Goal: Task Accomplishment & Management: Complete application form

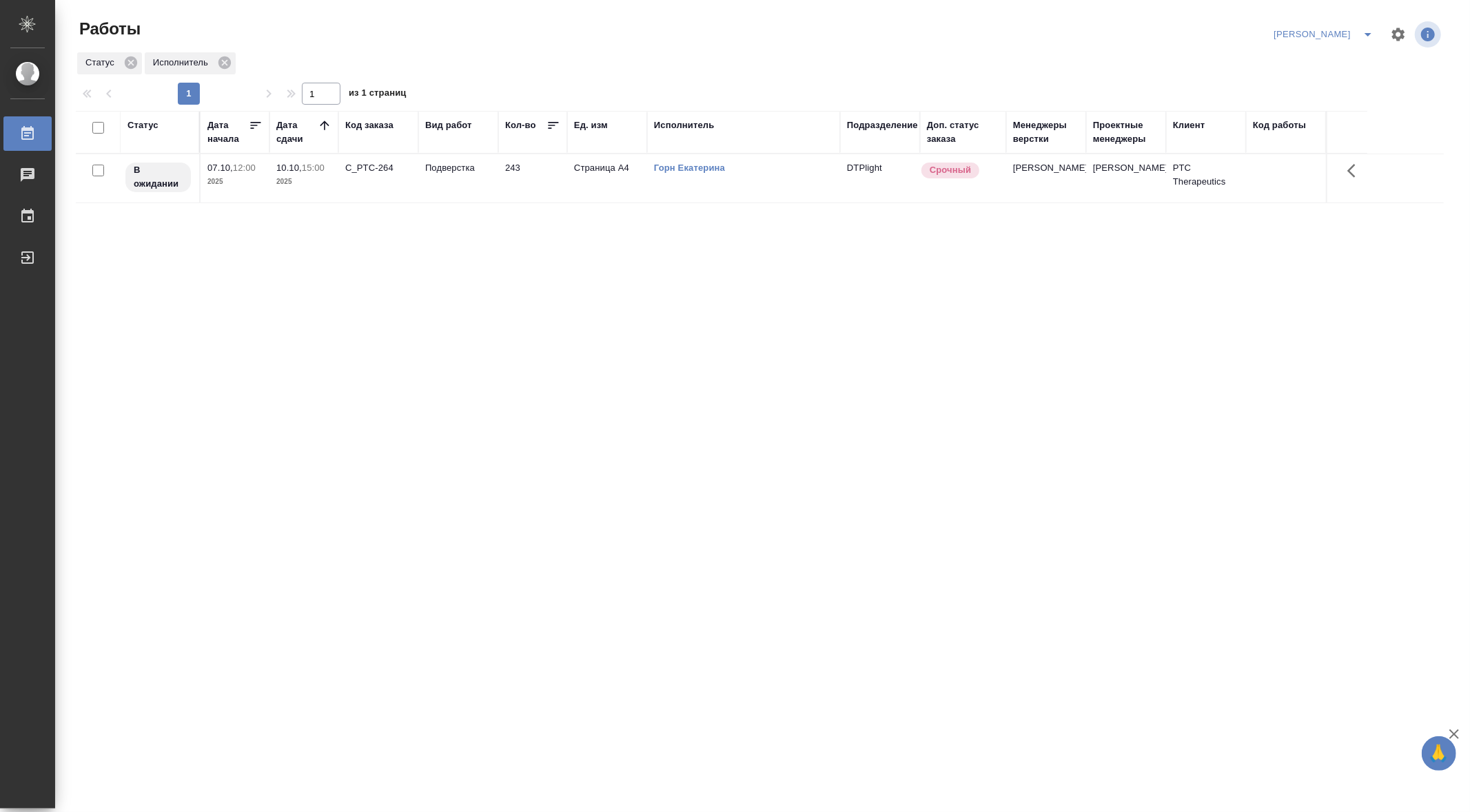
click at [140, 123] on div "Статус" at bounding box center [142, 125] width 31 height 14
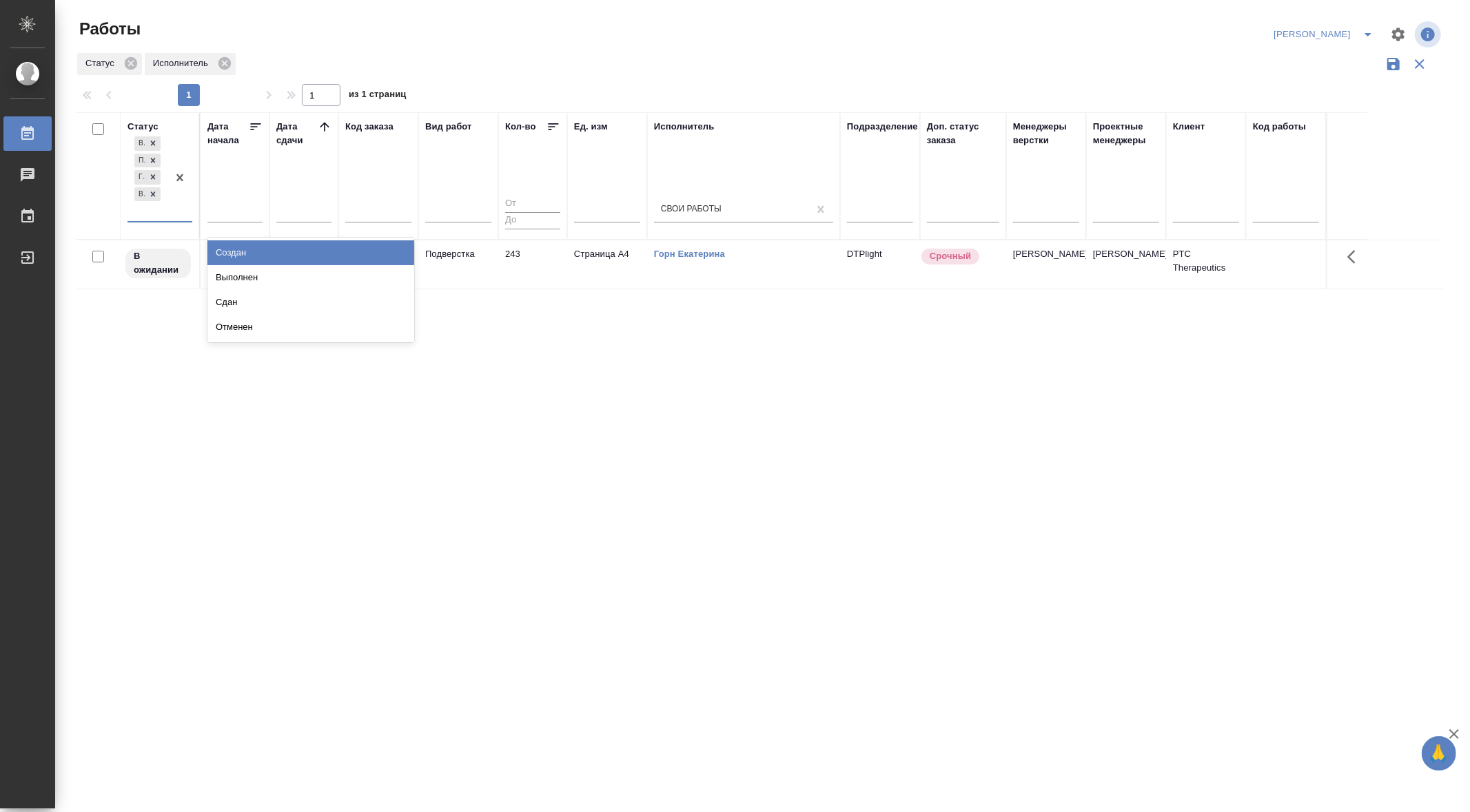
click at [148, 217] on div "В работе Подбор Готов к работе В ожидании" at bounding box center [147, 177] width 40 height 87
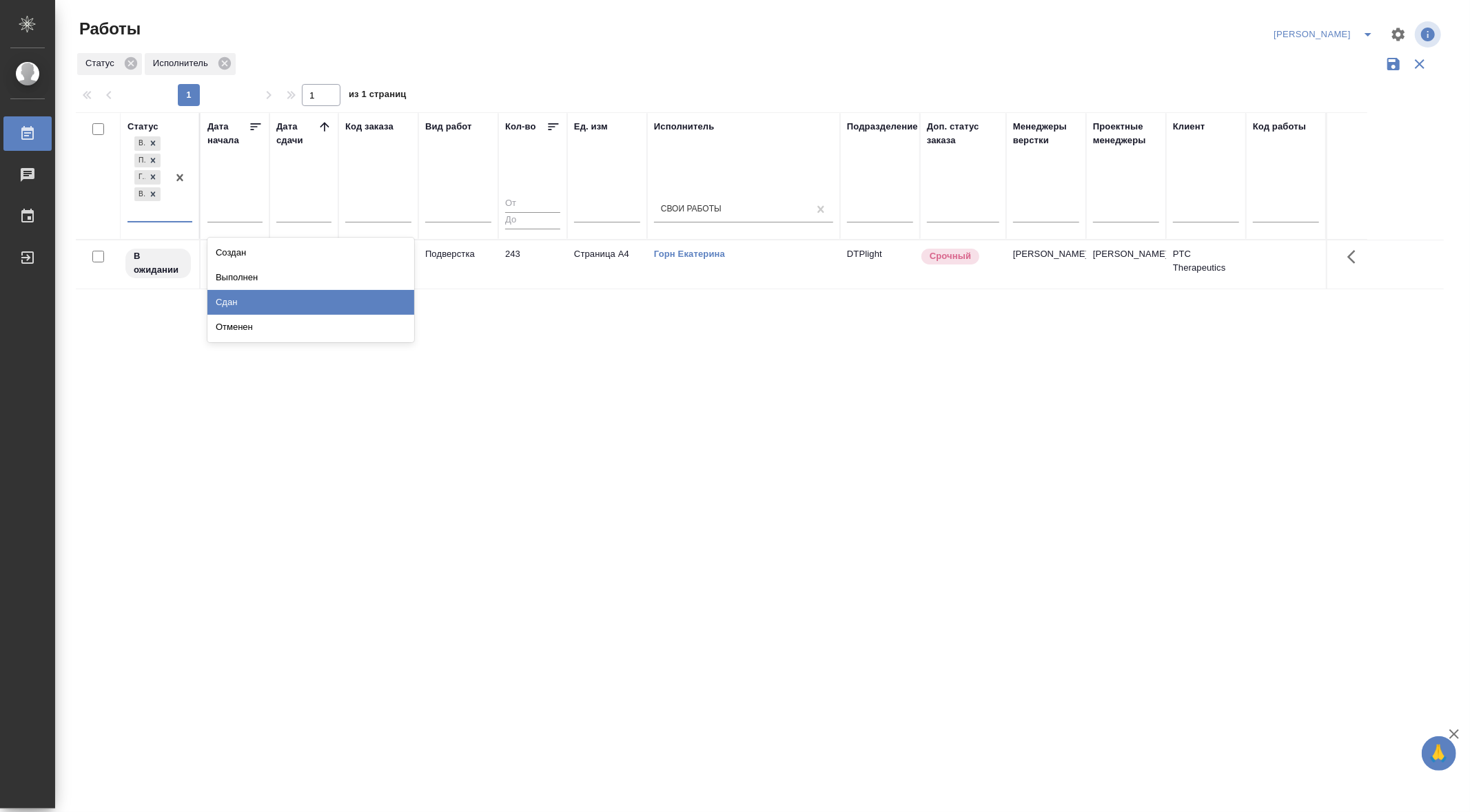
click at [244, 302] on div "Сдан" at bounding box center [310, 303] width 207 height 25
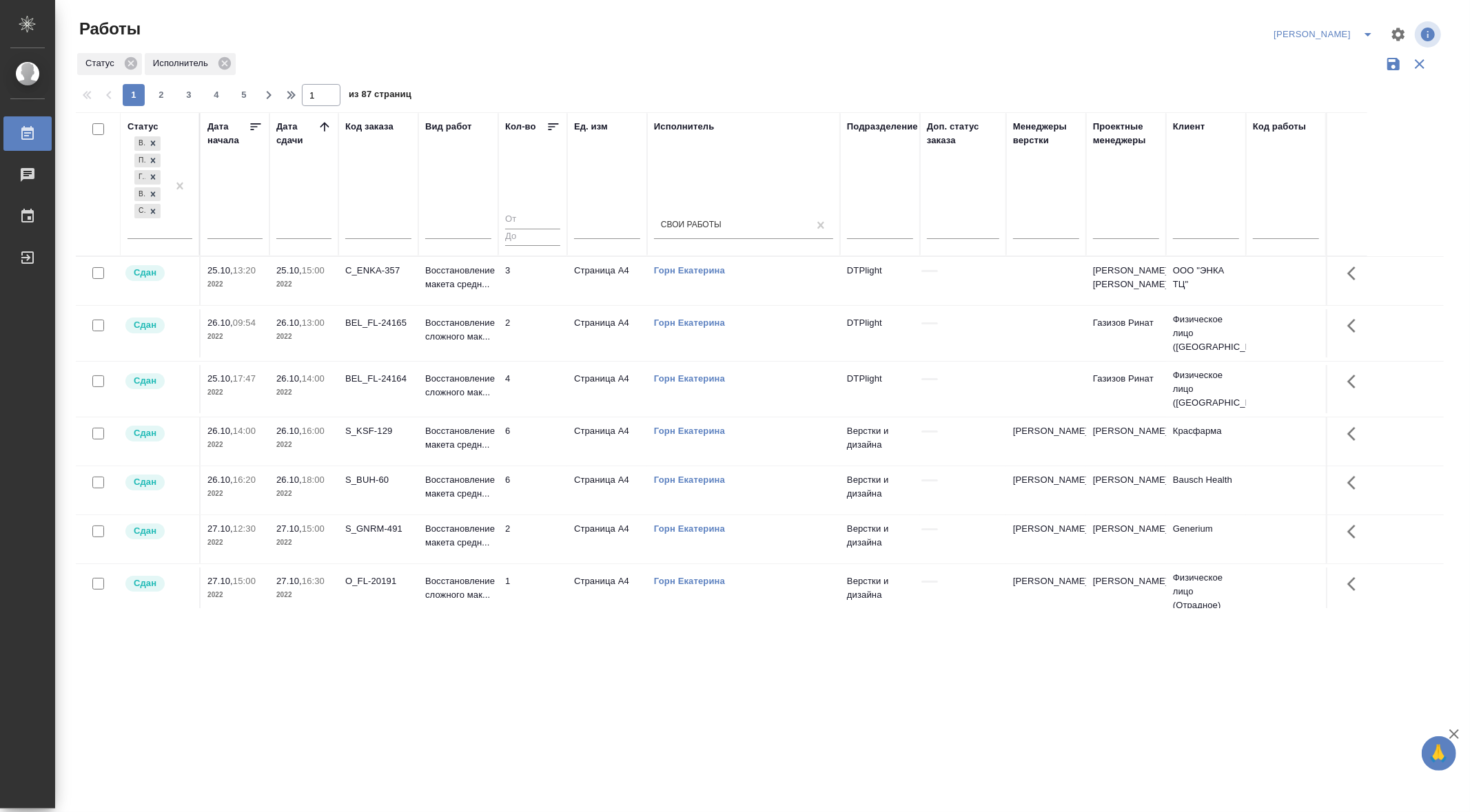
click at [330, 125] on icon at bounding box center [325, 127] width 14 height 14
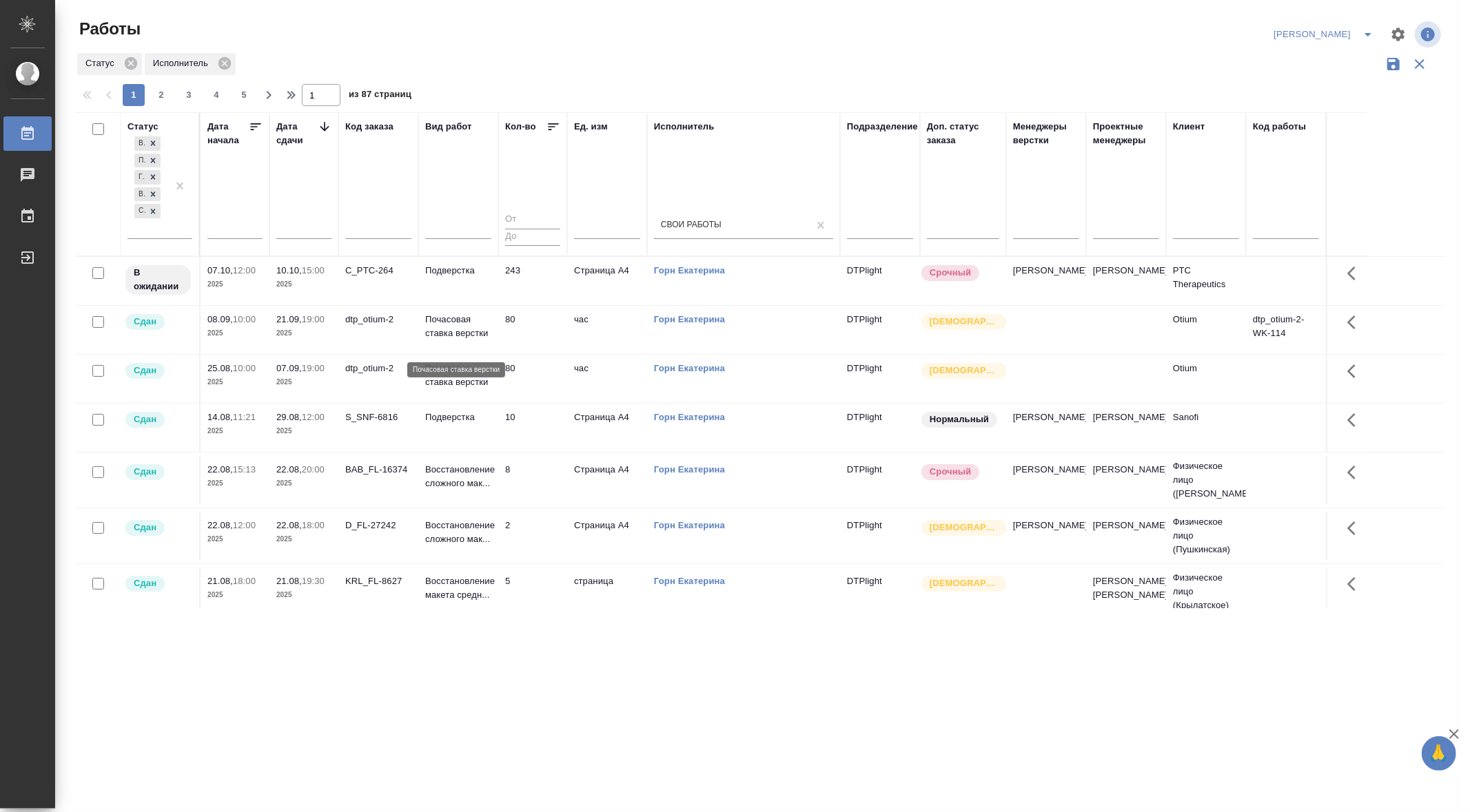
click at [449, 325] on p "Почасовая ставка верстки" at bounding box center [459, 326] width 66 height 28
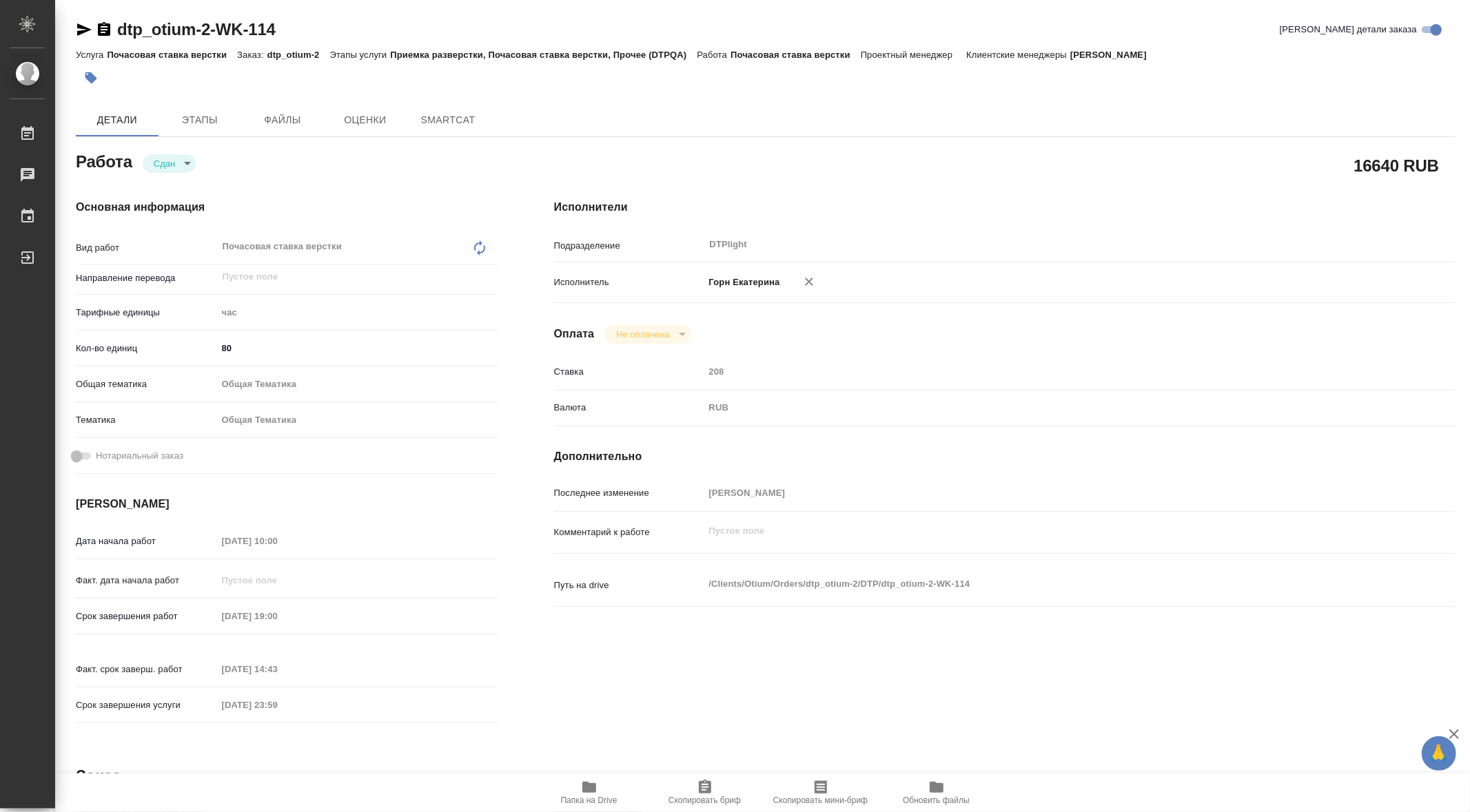
type textarea "x"
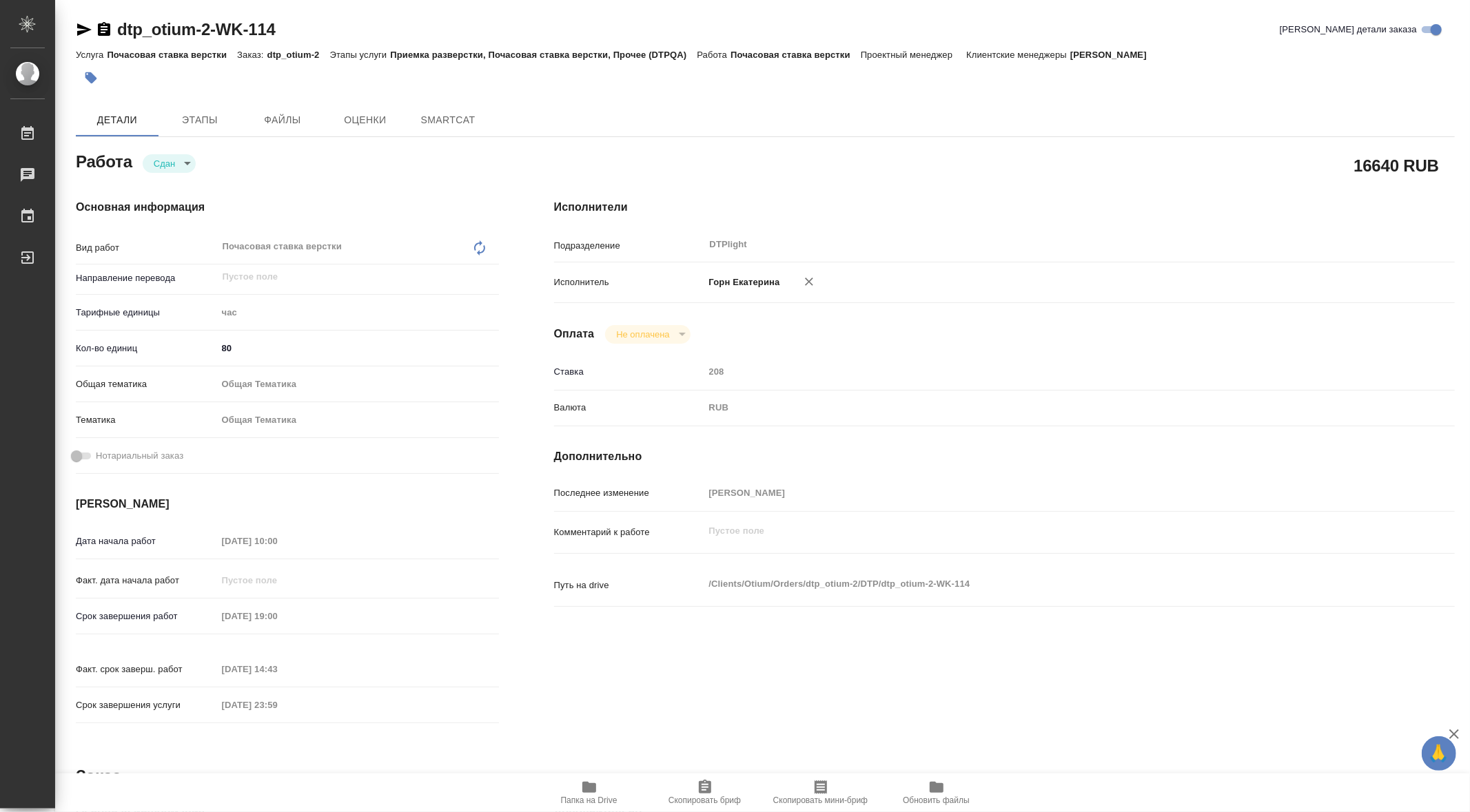
type textarea "x"
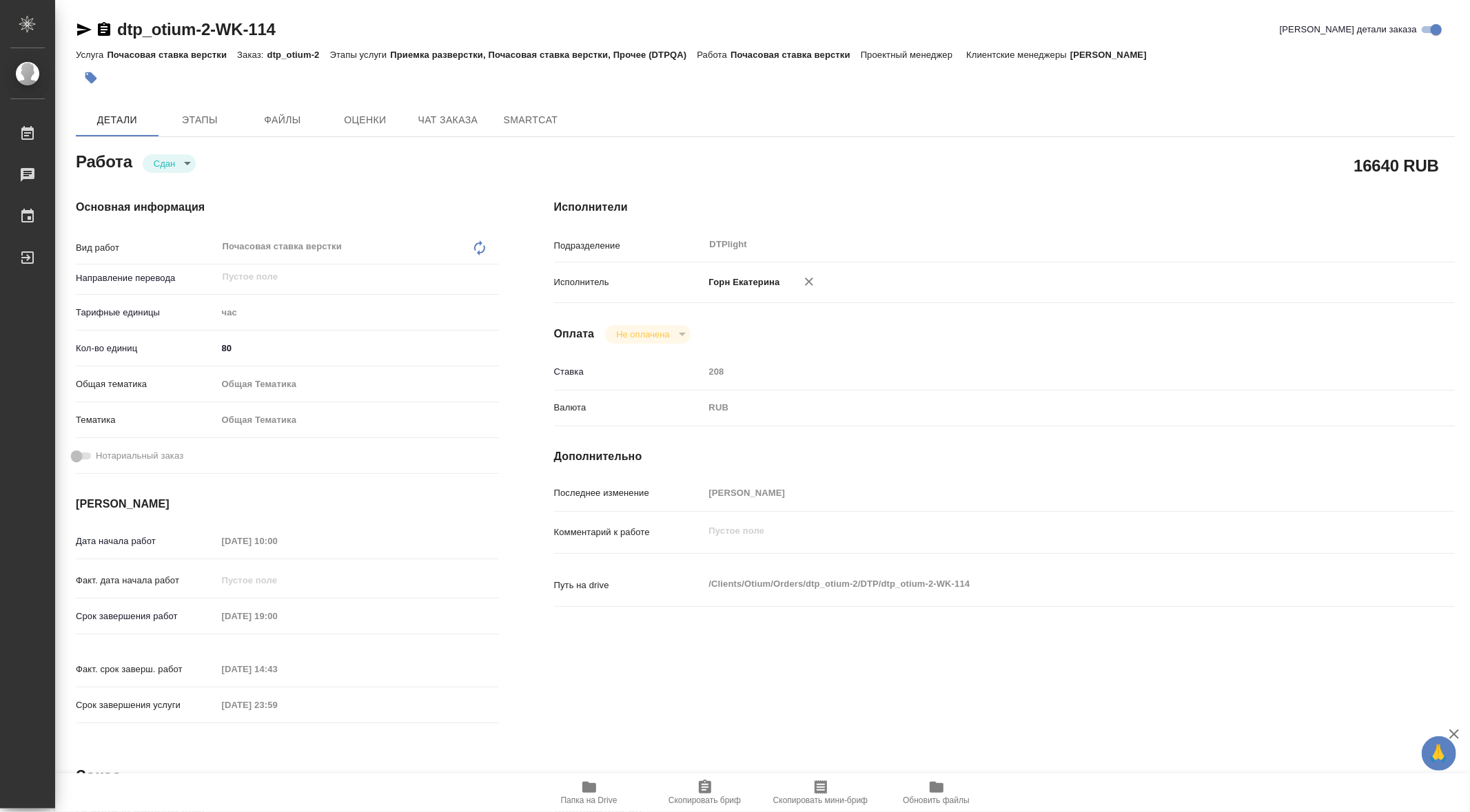
type textarea "x"
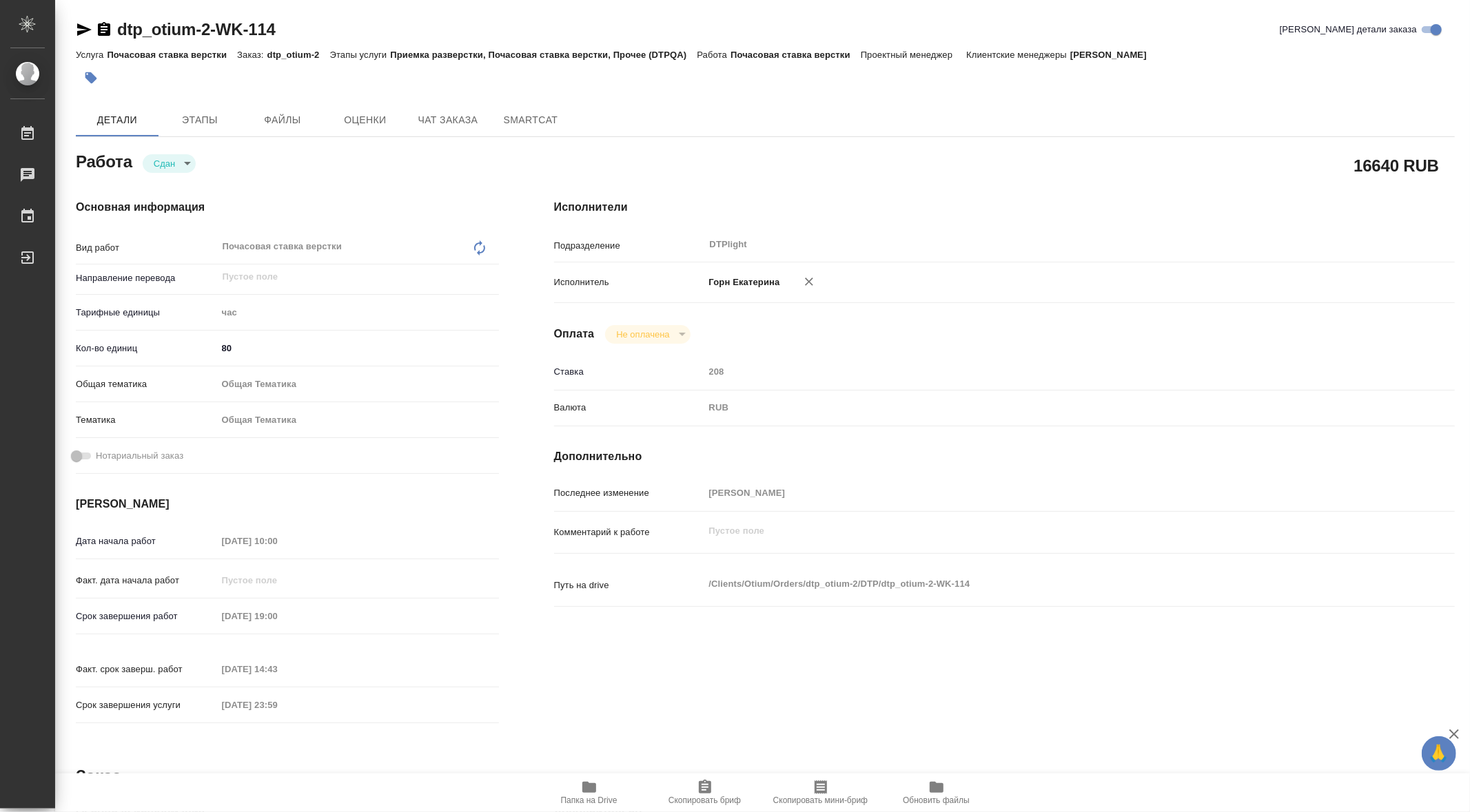
type textarea "x"
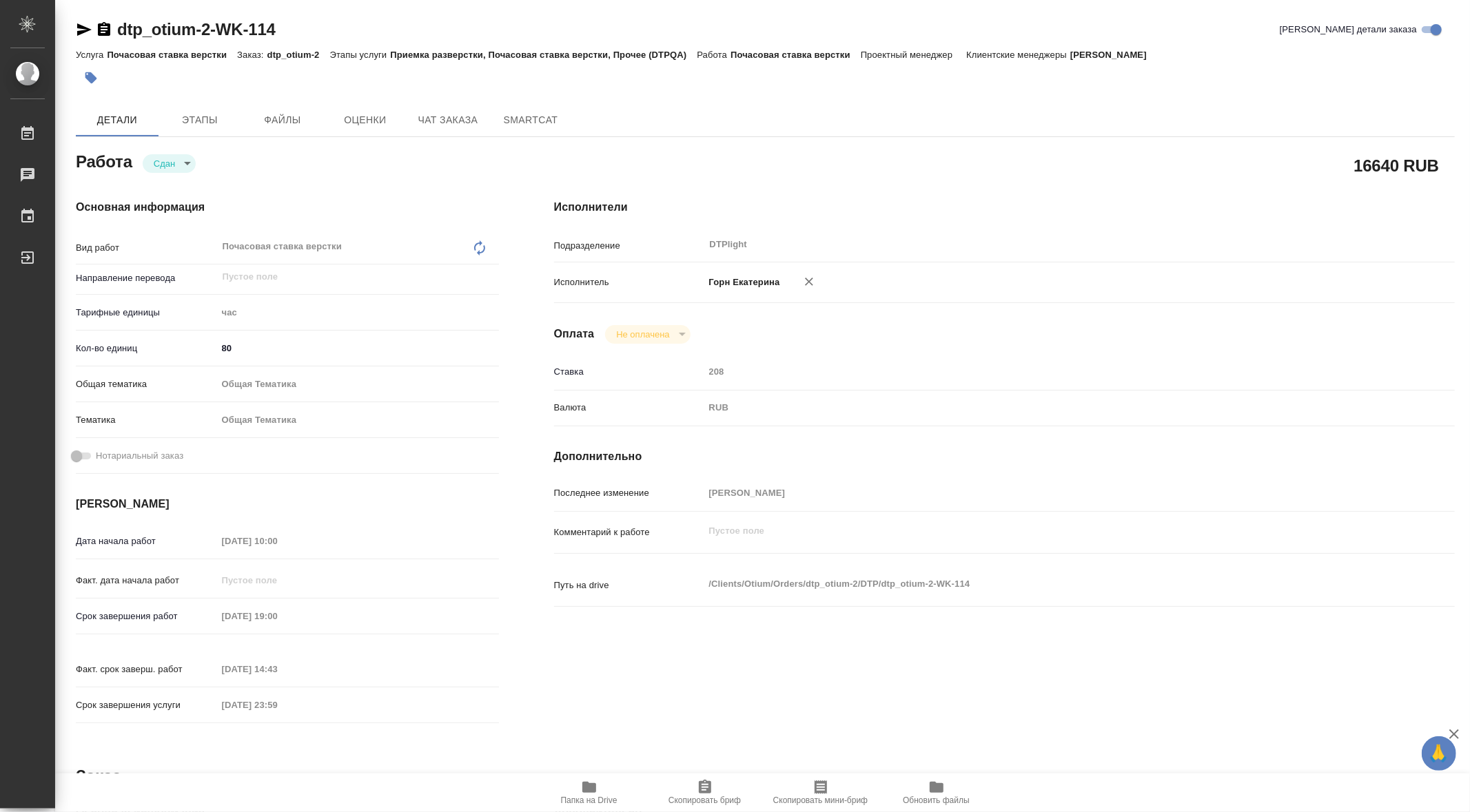
type textarea "x"
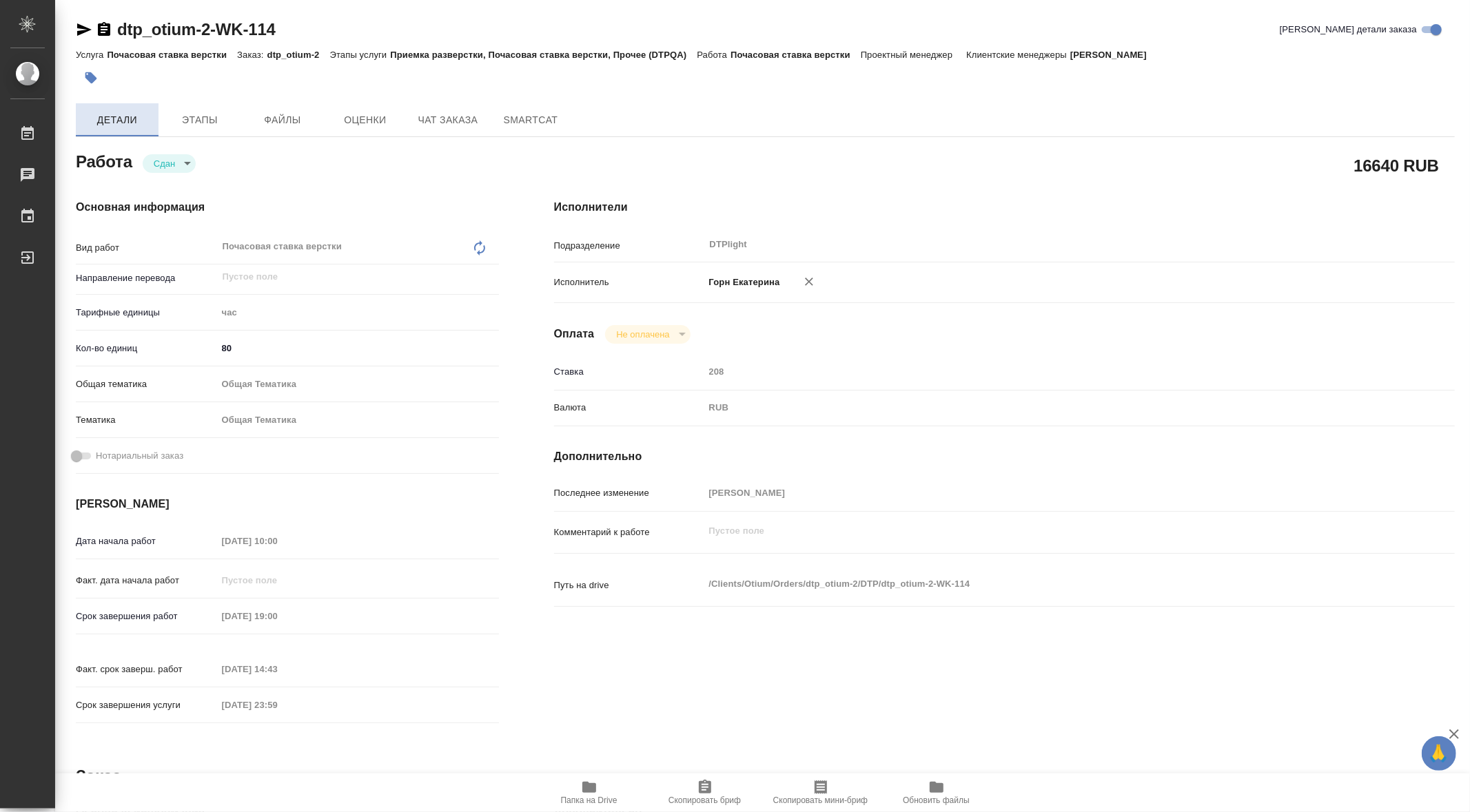
type textarea "x"
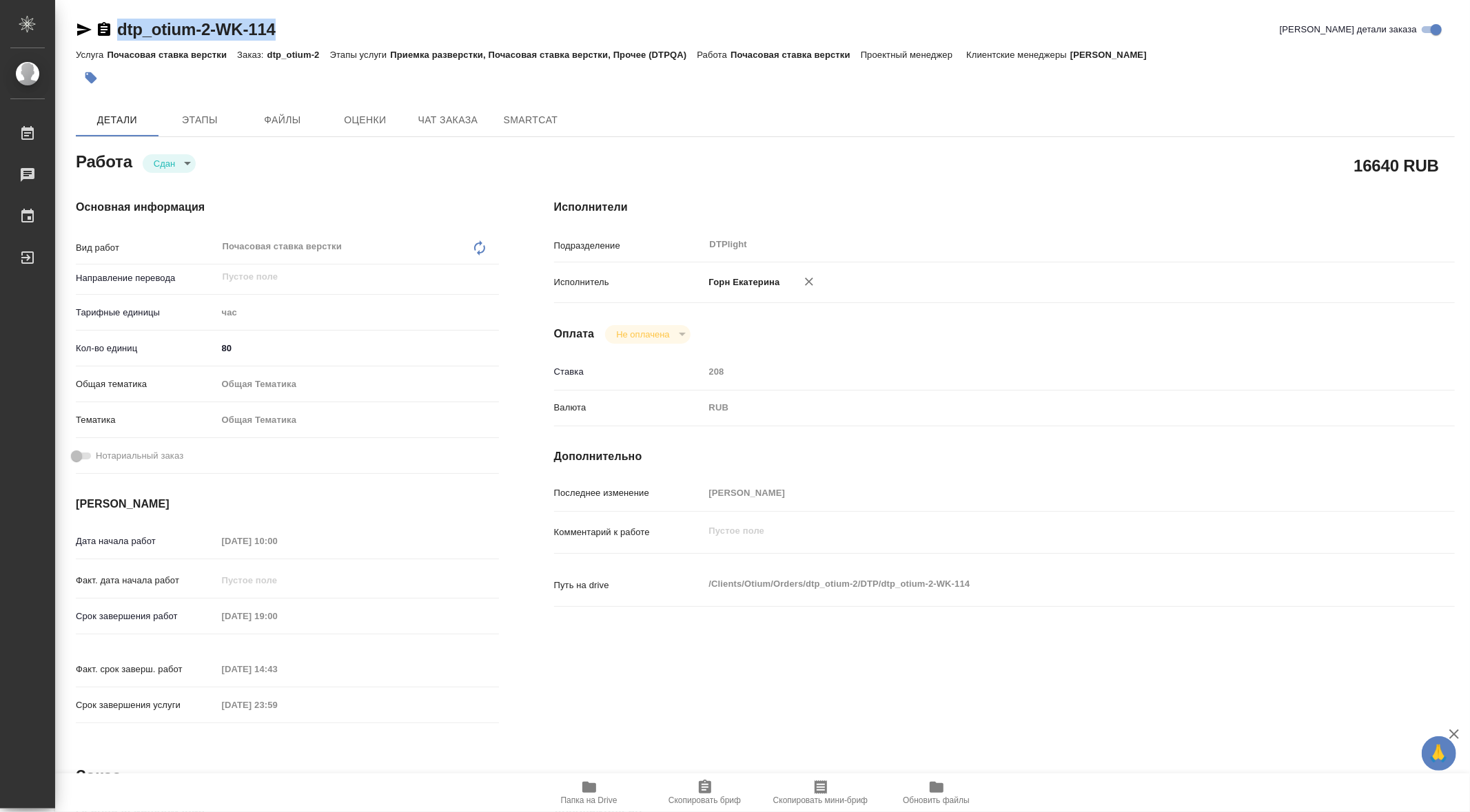
drag, startPoint x: 117, startPoint y: 14, endPoint x: 306, endPoint y: 42, distance: 191.1
click at [306, 42] on div "dtp_otium-2-WK-114 Кратко детали заказа Услуга Почасовая ставка верстки Заказ: …" at bounding box center [765, 586] width 1394 height 1173
type textarea "x"
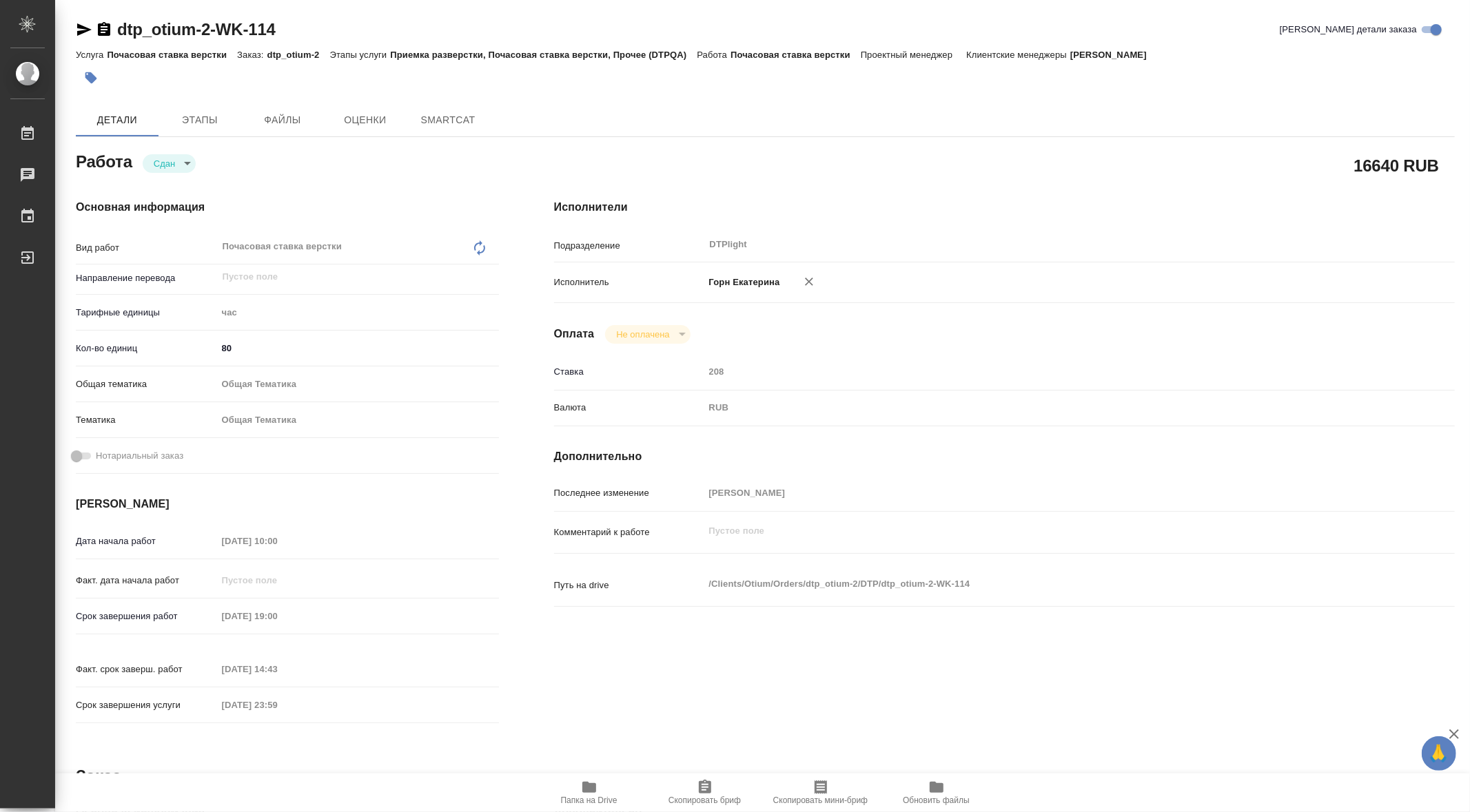
type textarea "x"
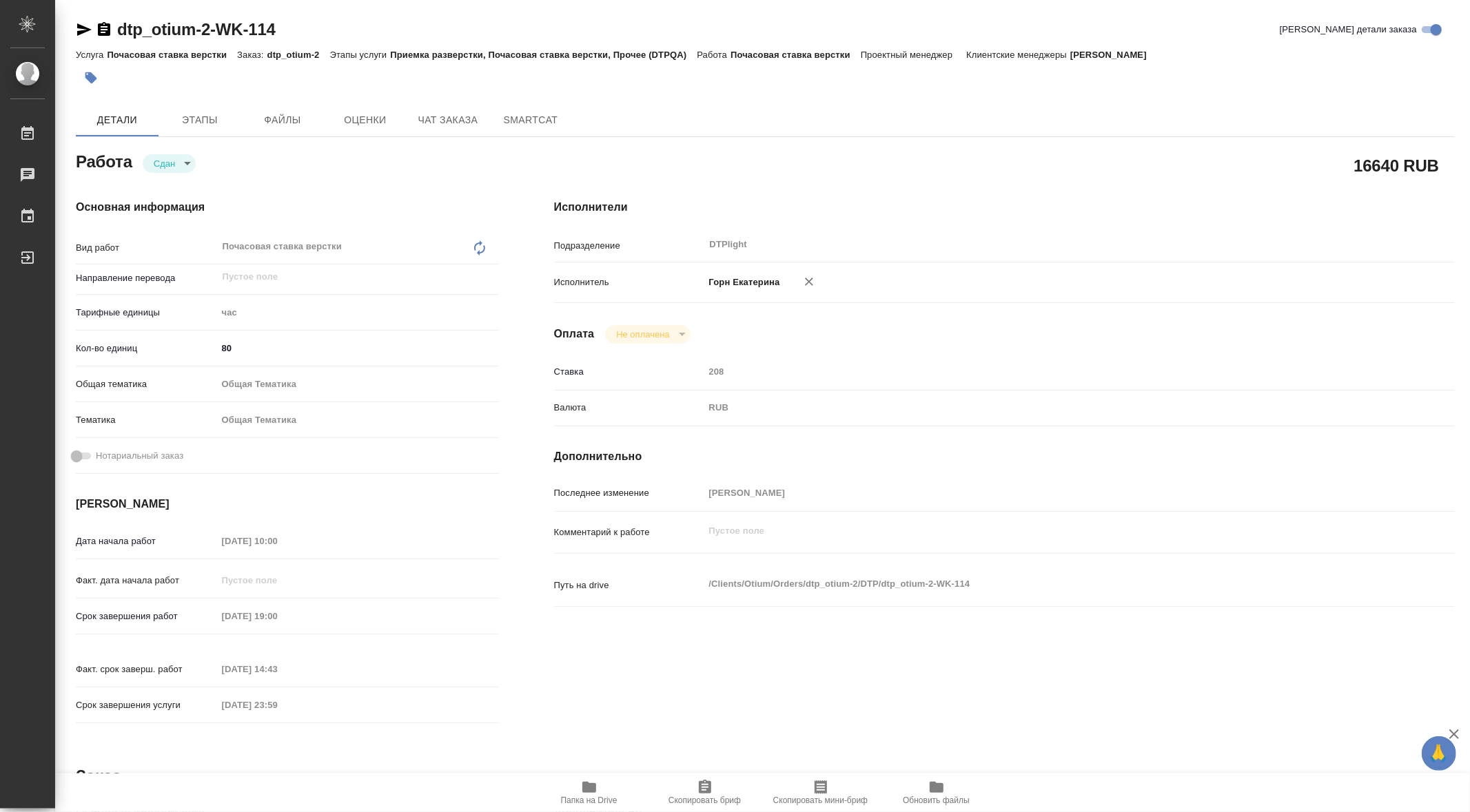
type textarea "x"
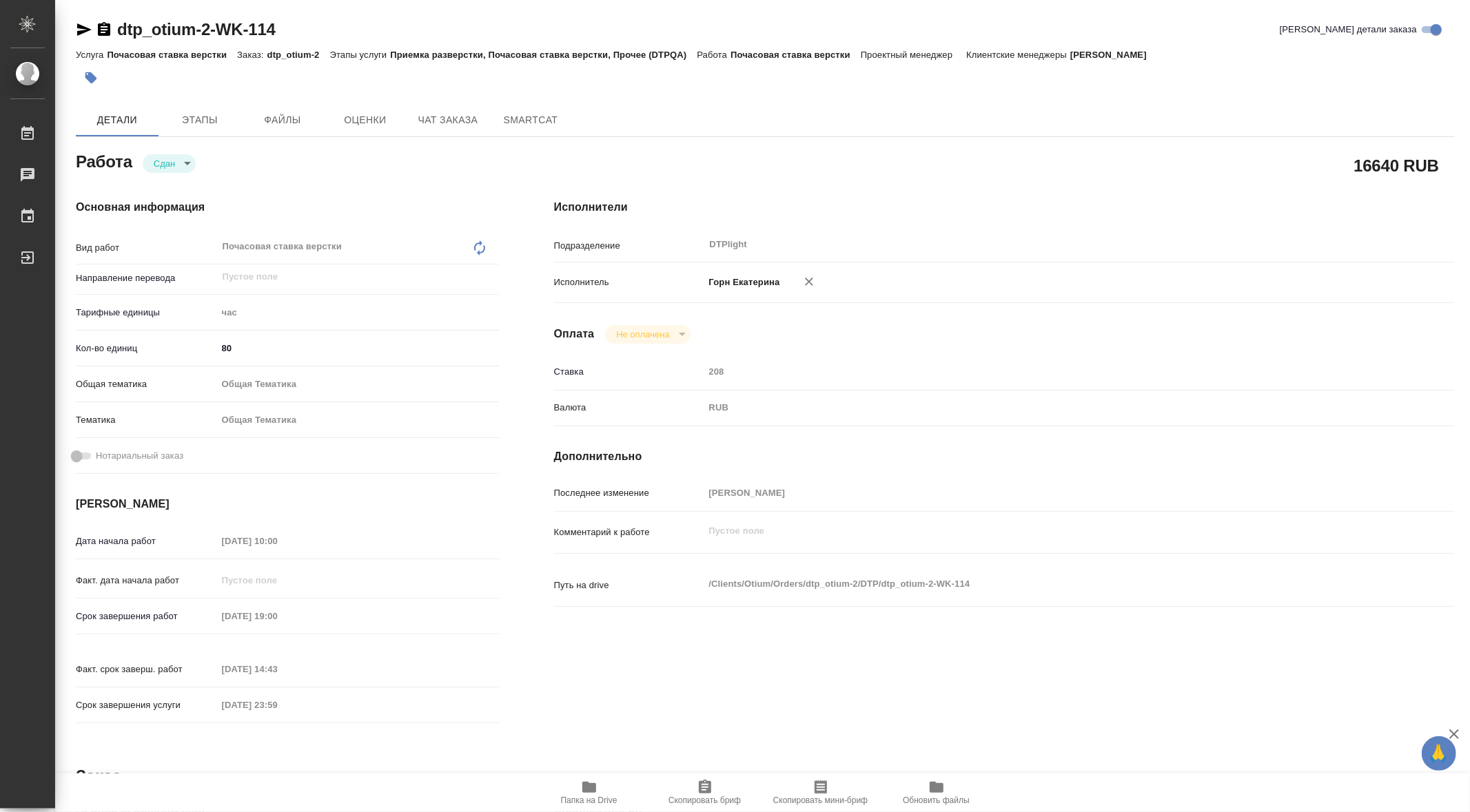
type textarea "x"
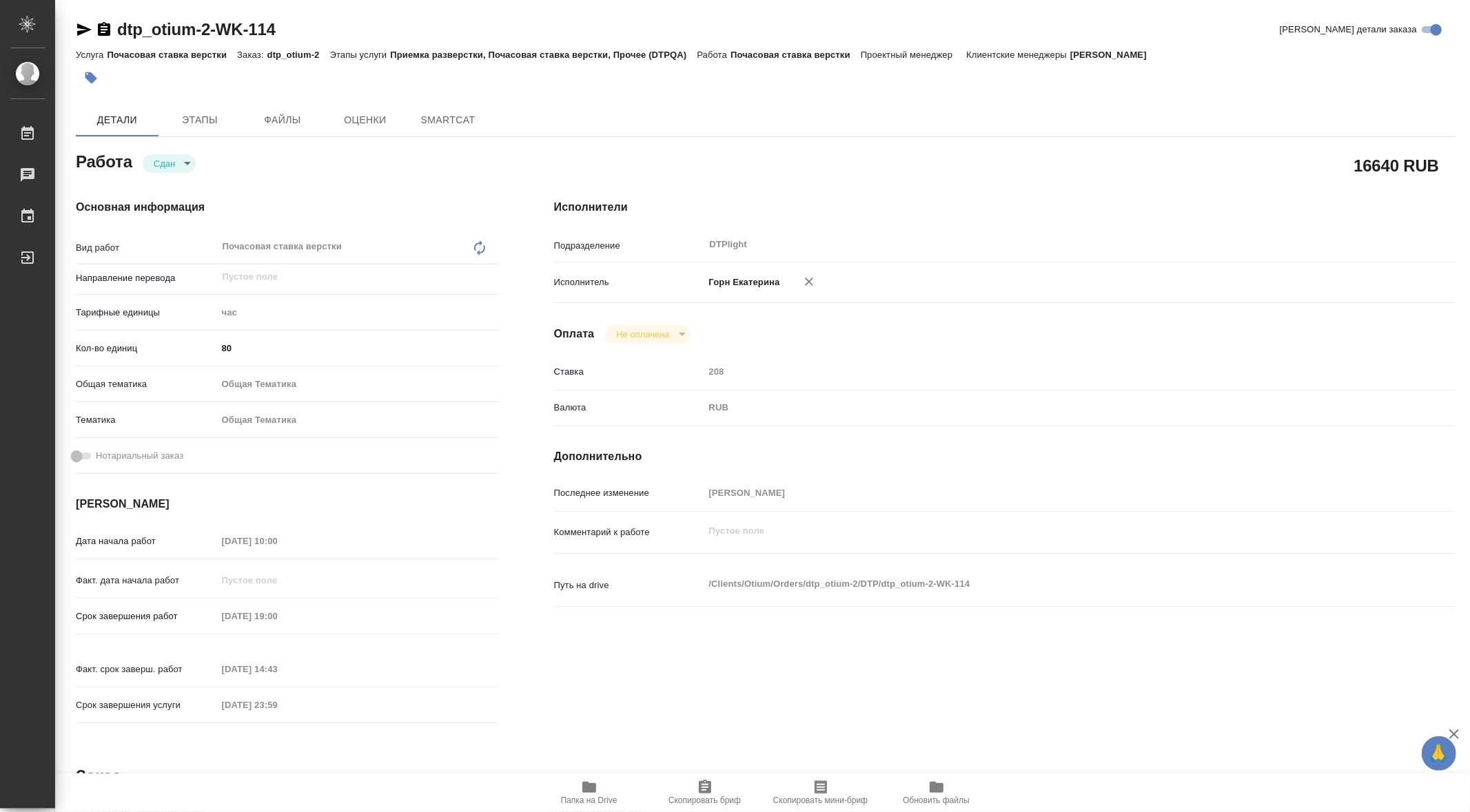
type textarea "x"
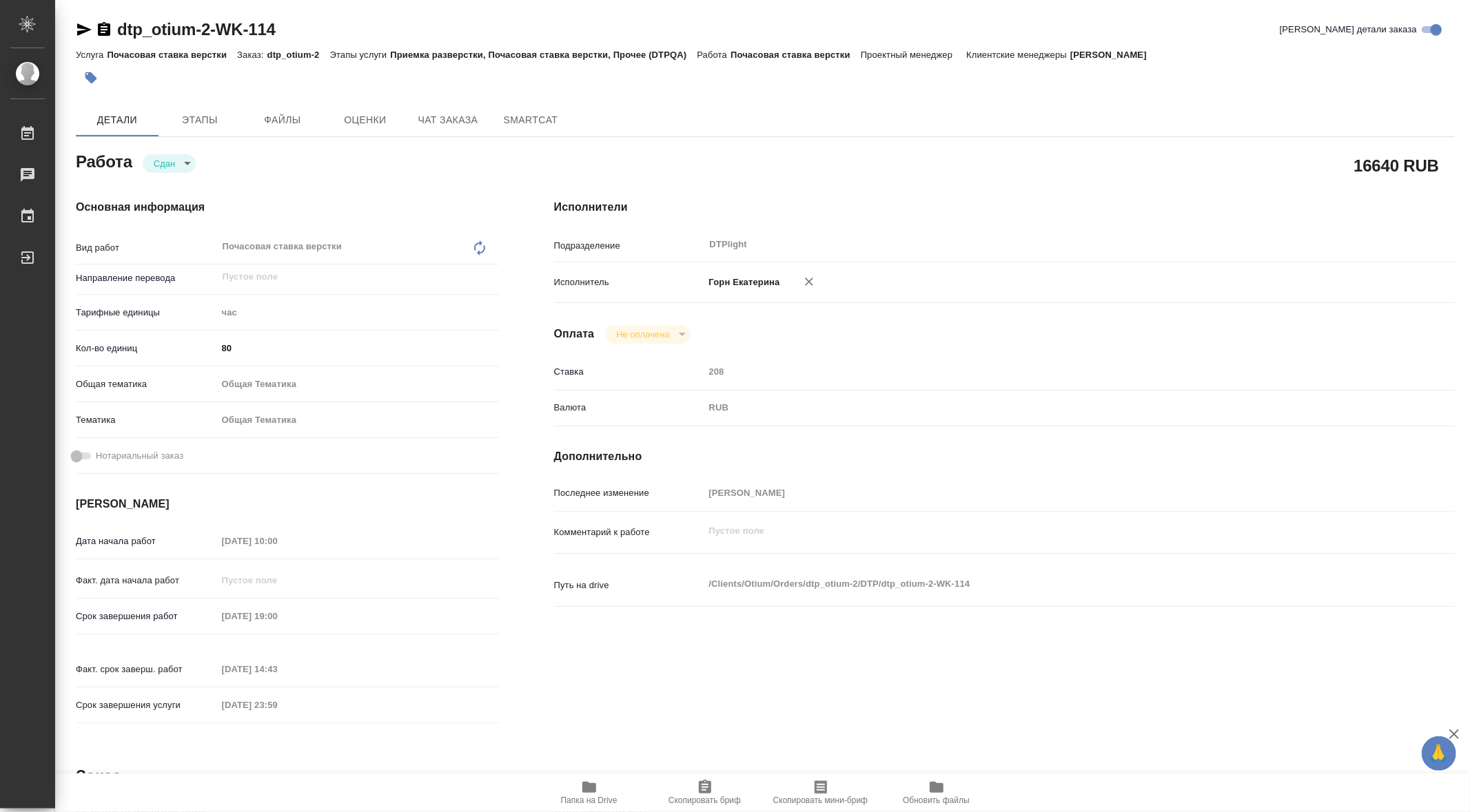
type textarea "x"
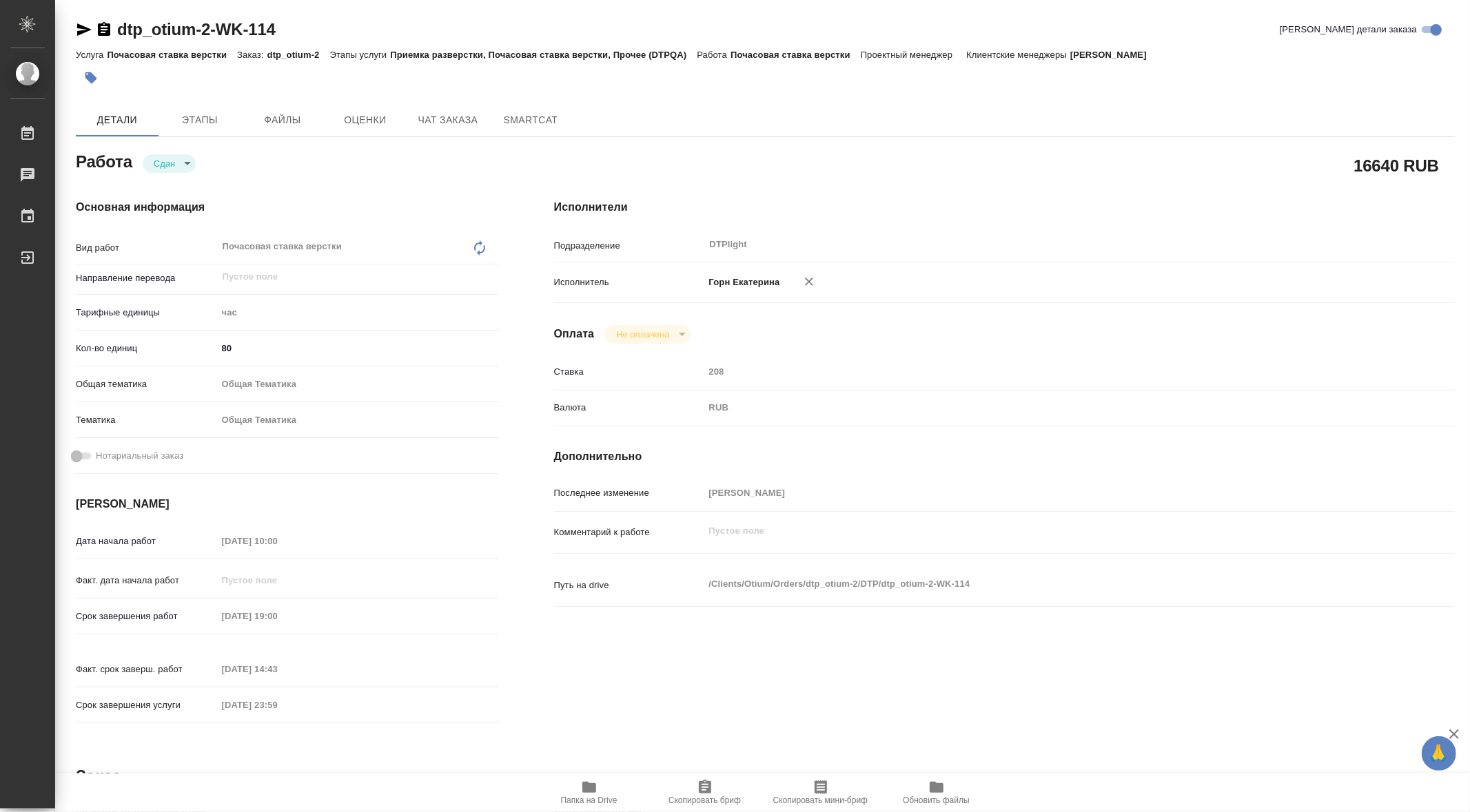
type textarea "x"
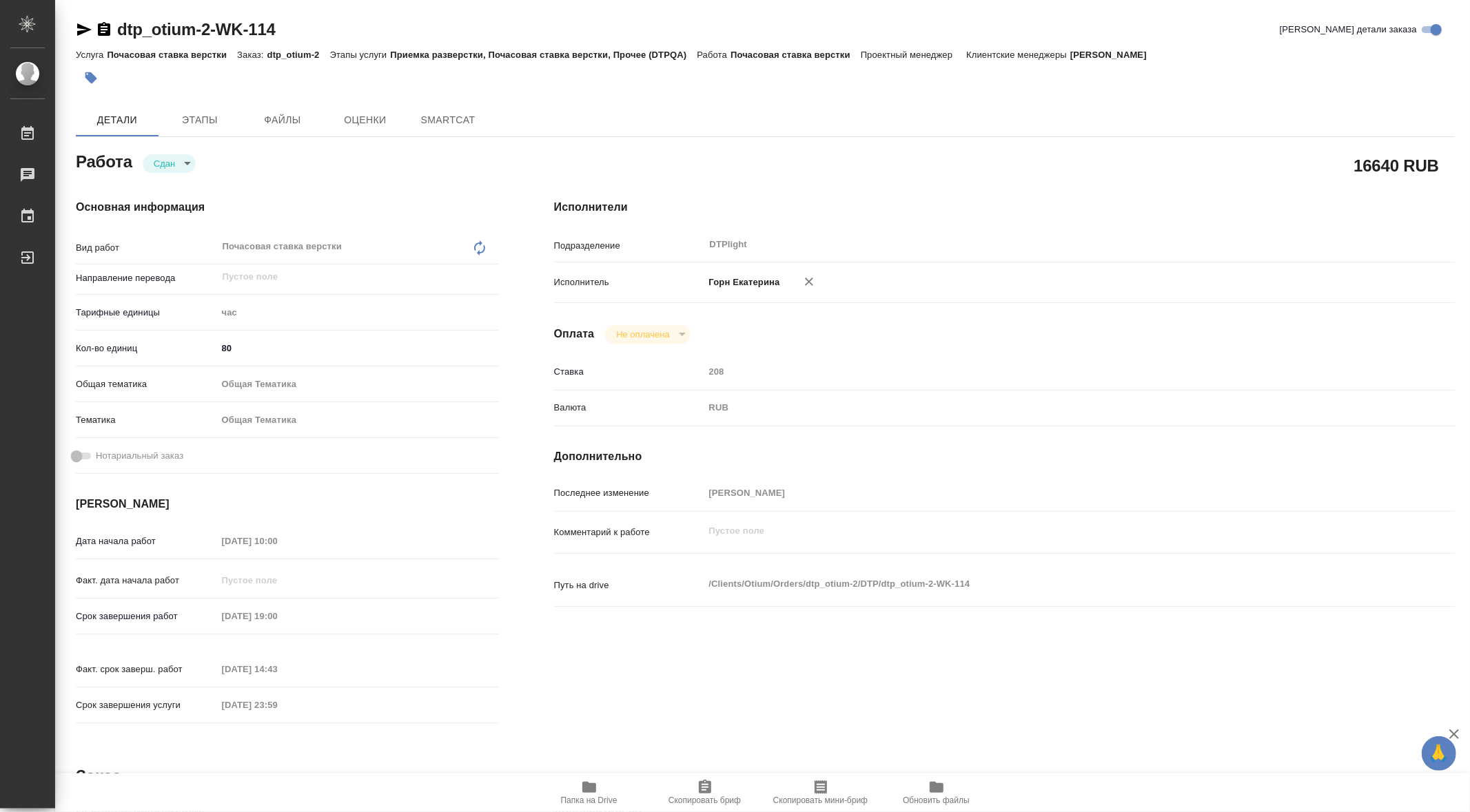
type textarea "x"
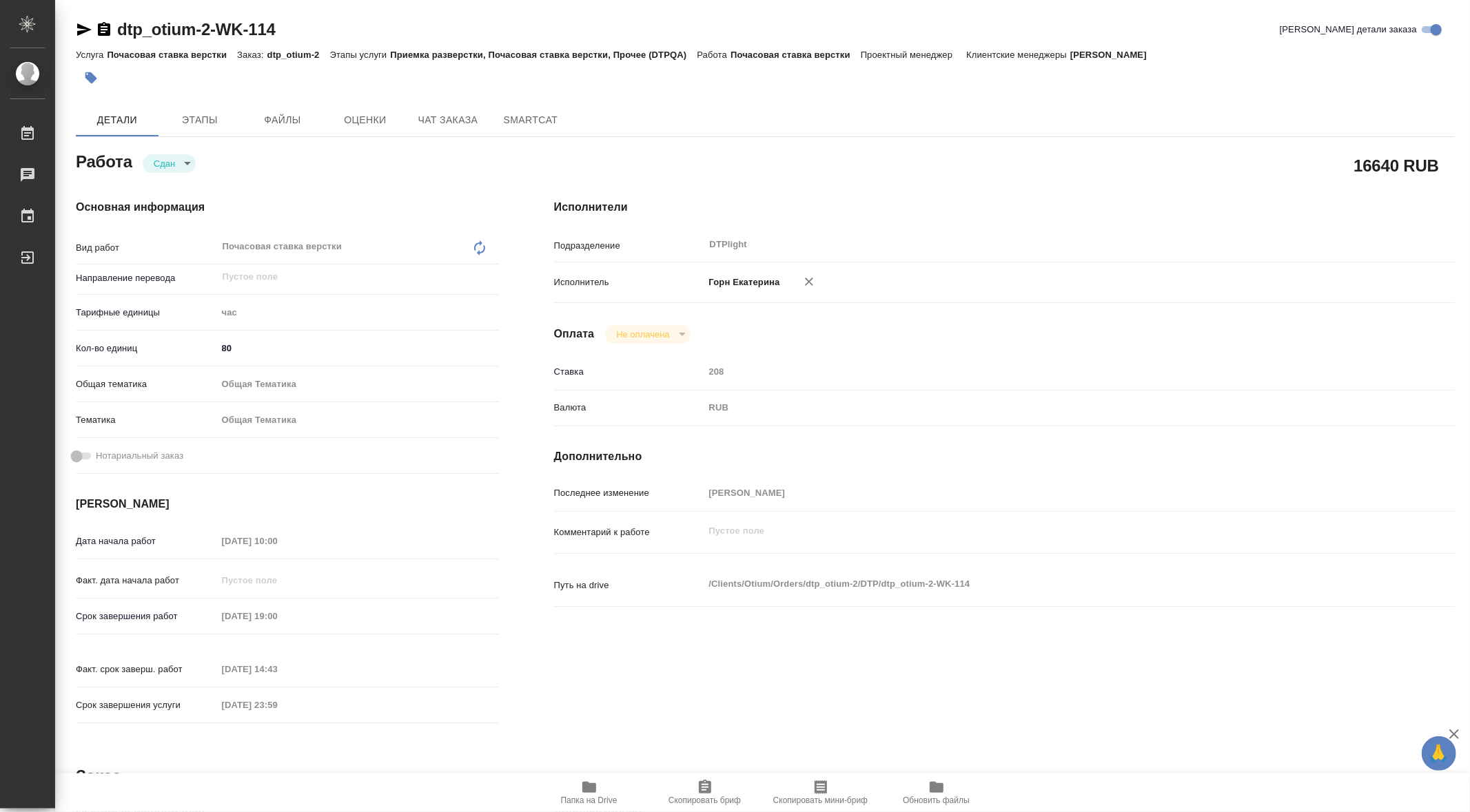
type textarea "x"
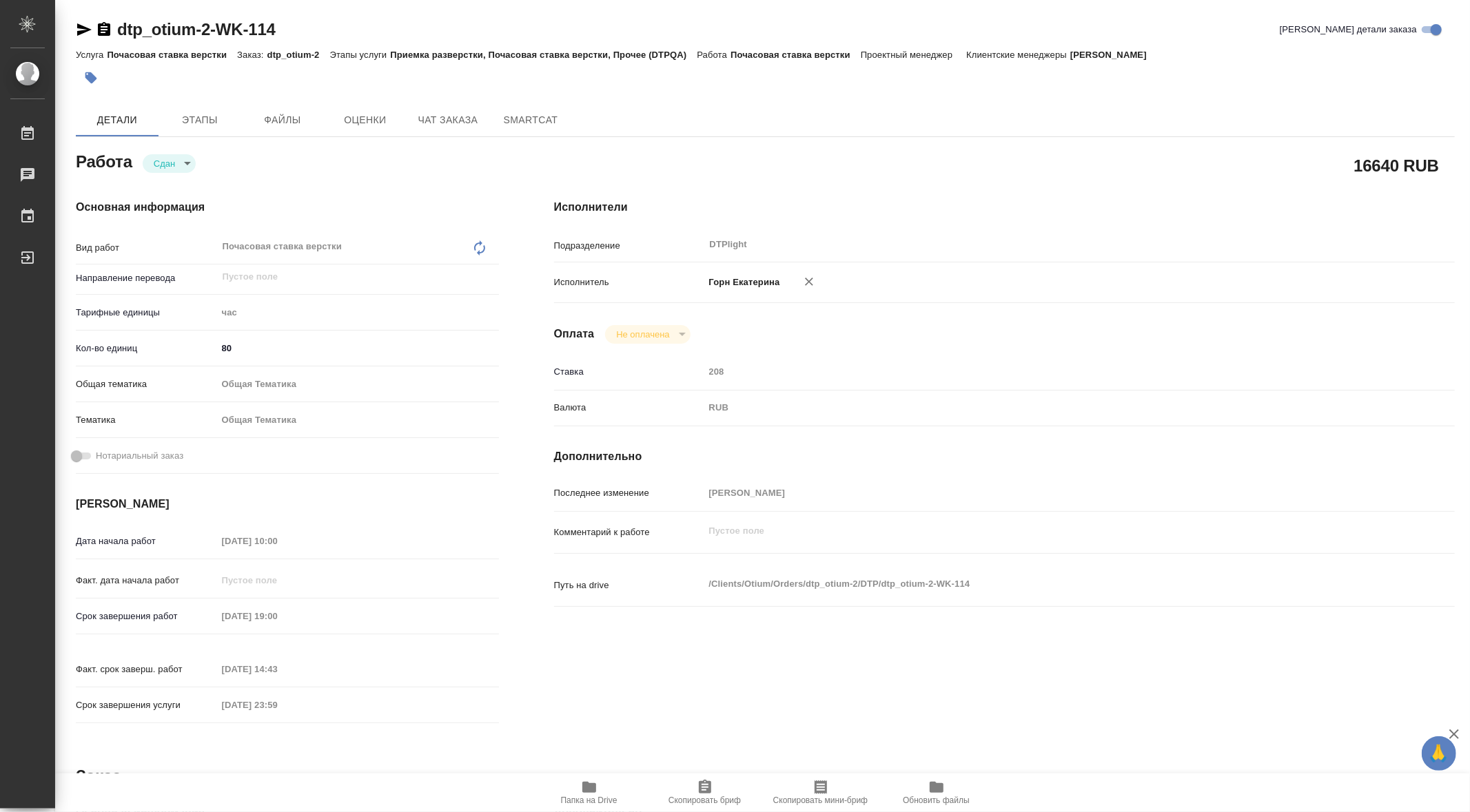
type textarea "x"
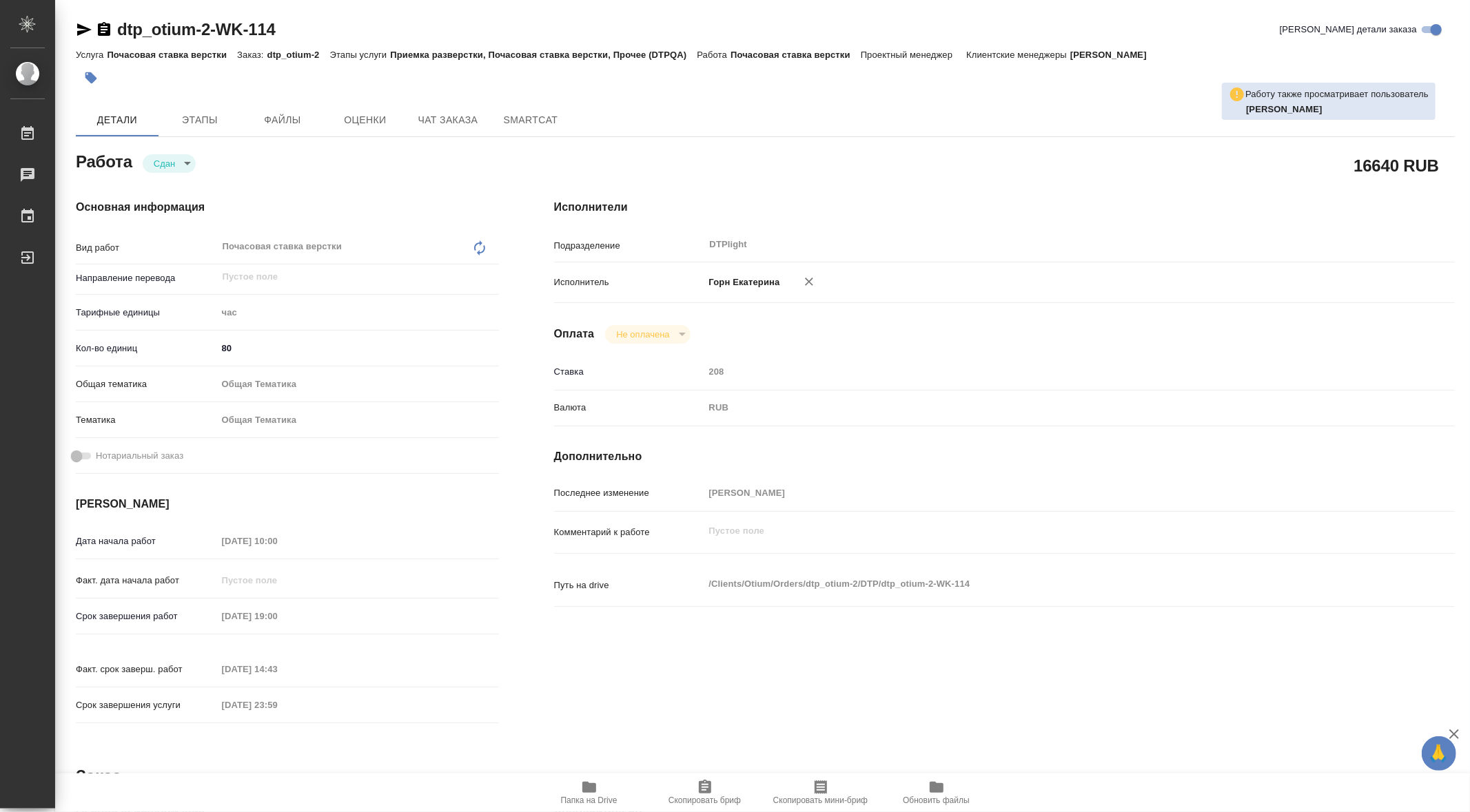
type textarea "x"
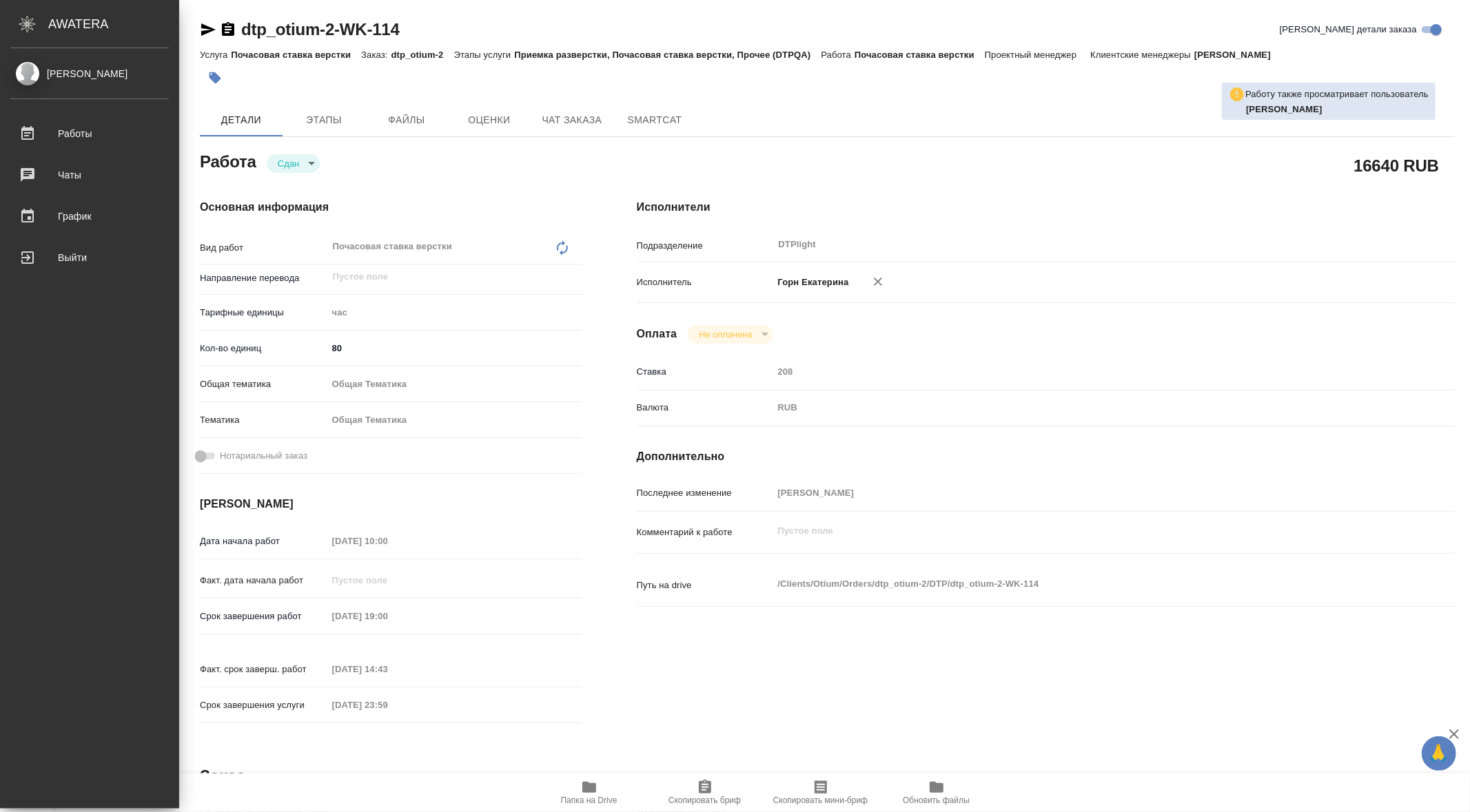
type textarea "x"
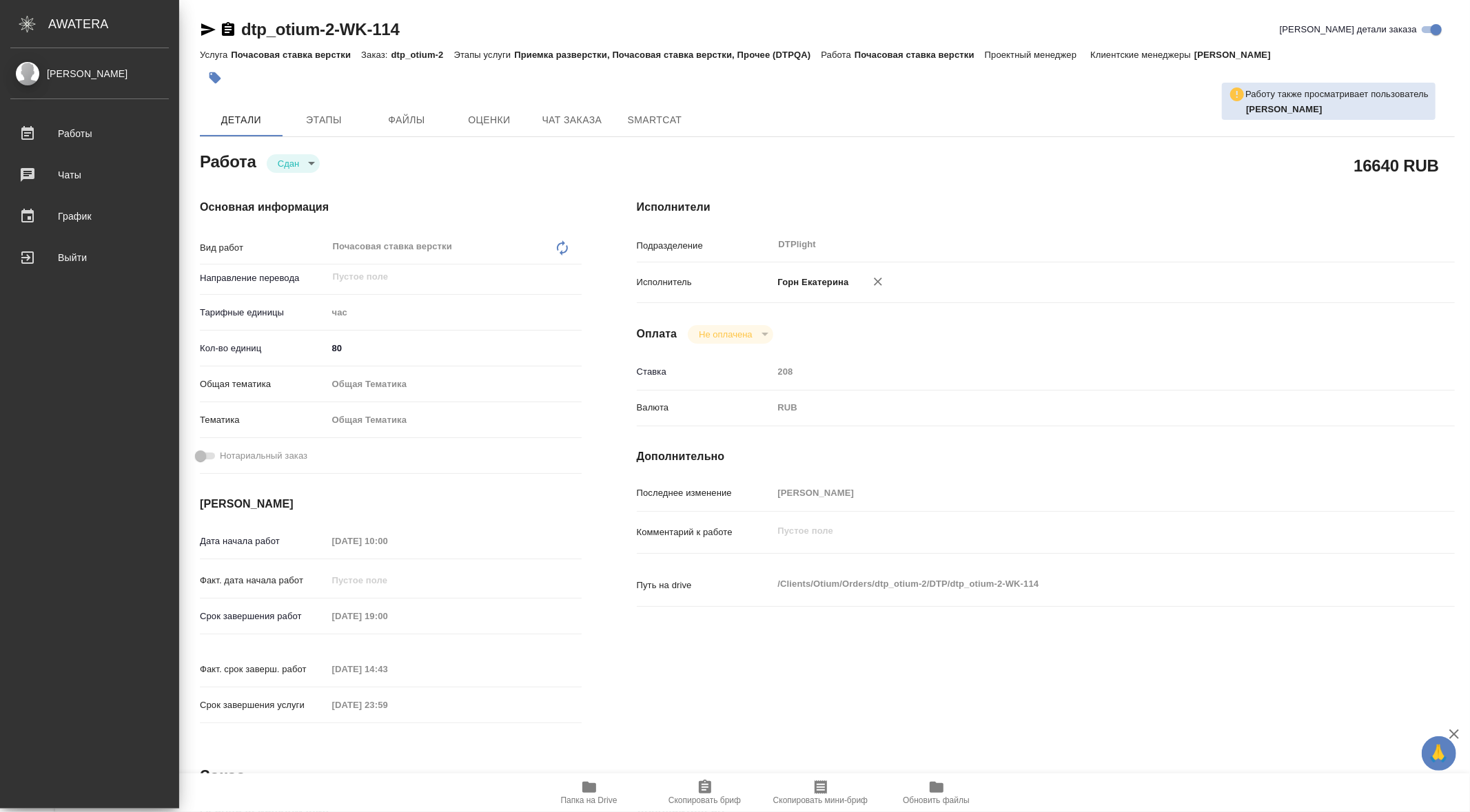
type textarea "x"
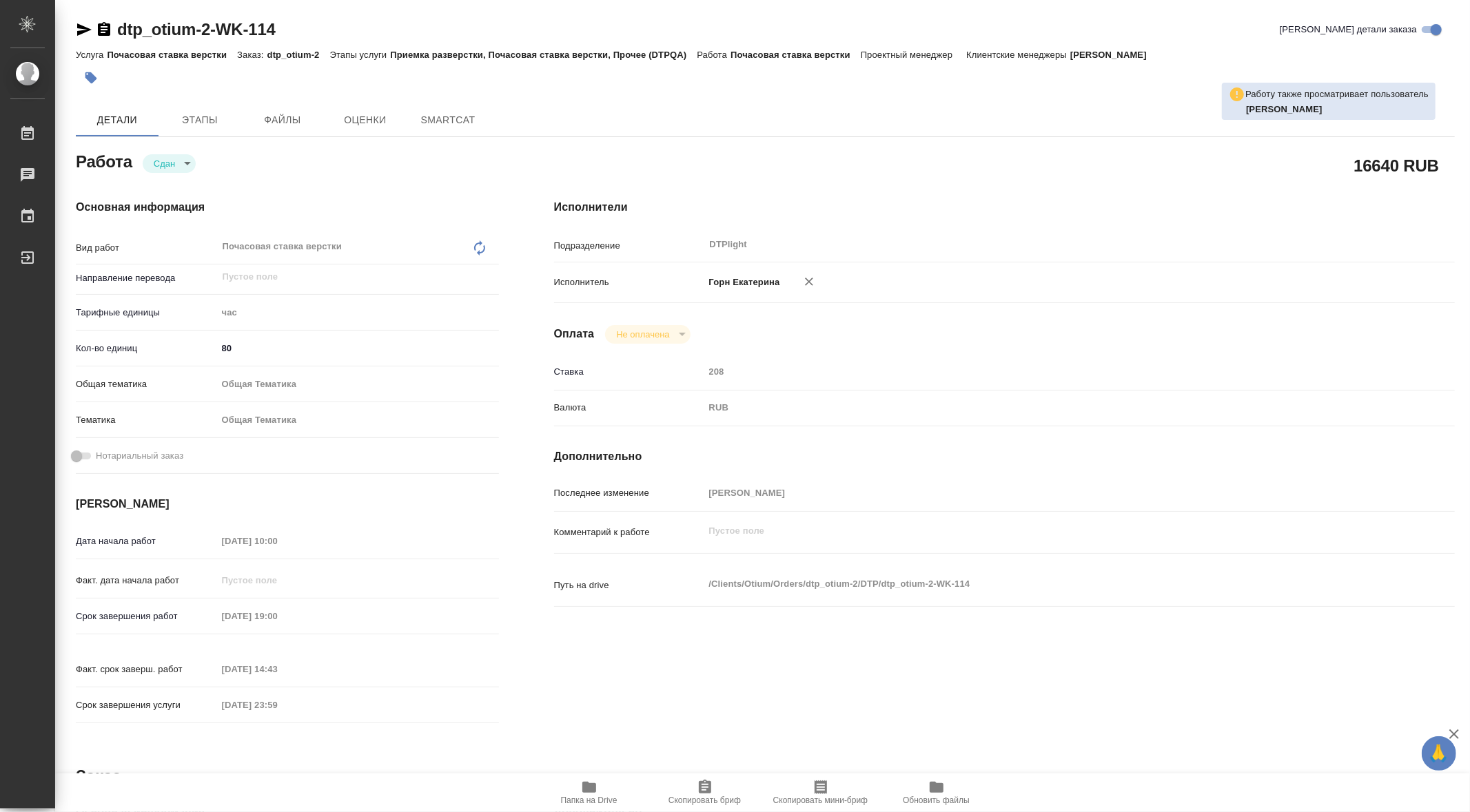
type textarea "x"
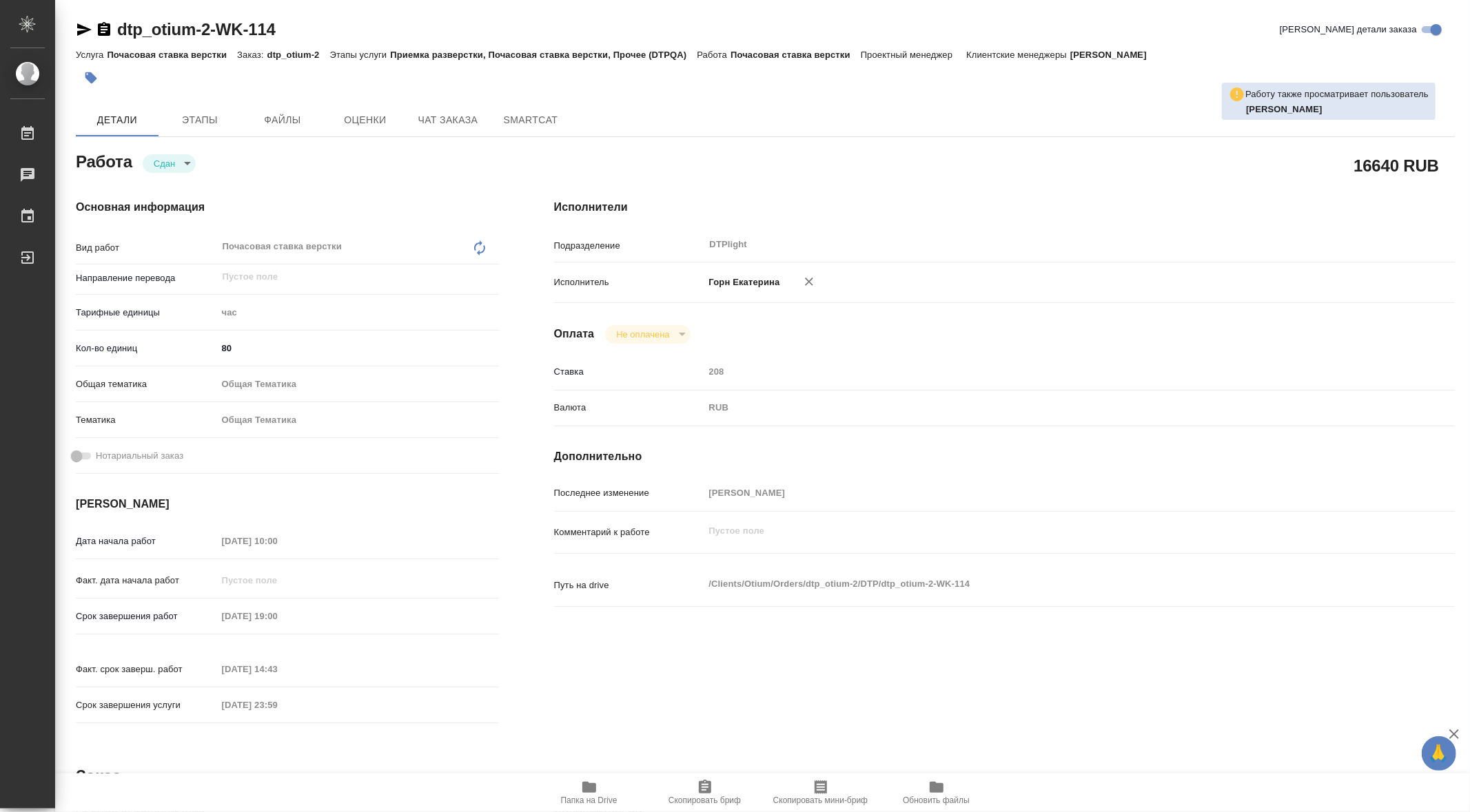
type textarea "x"
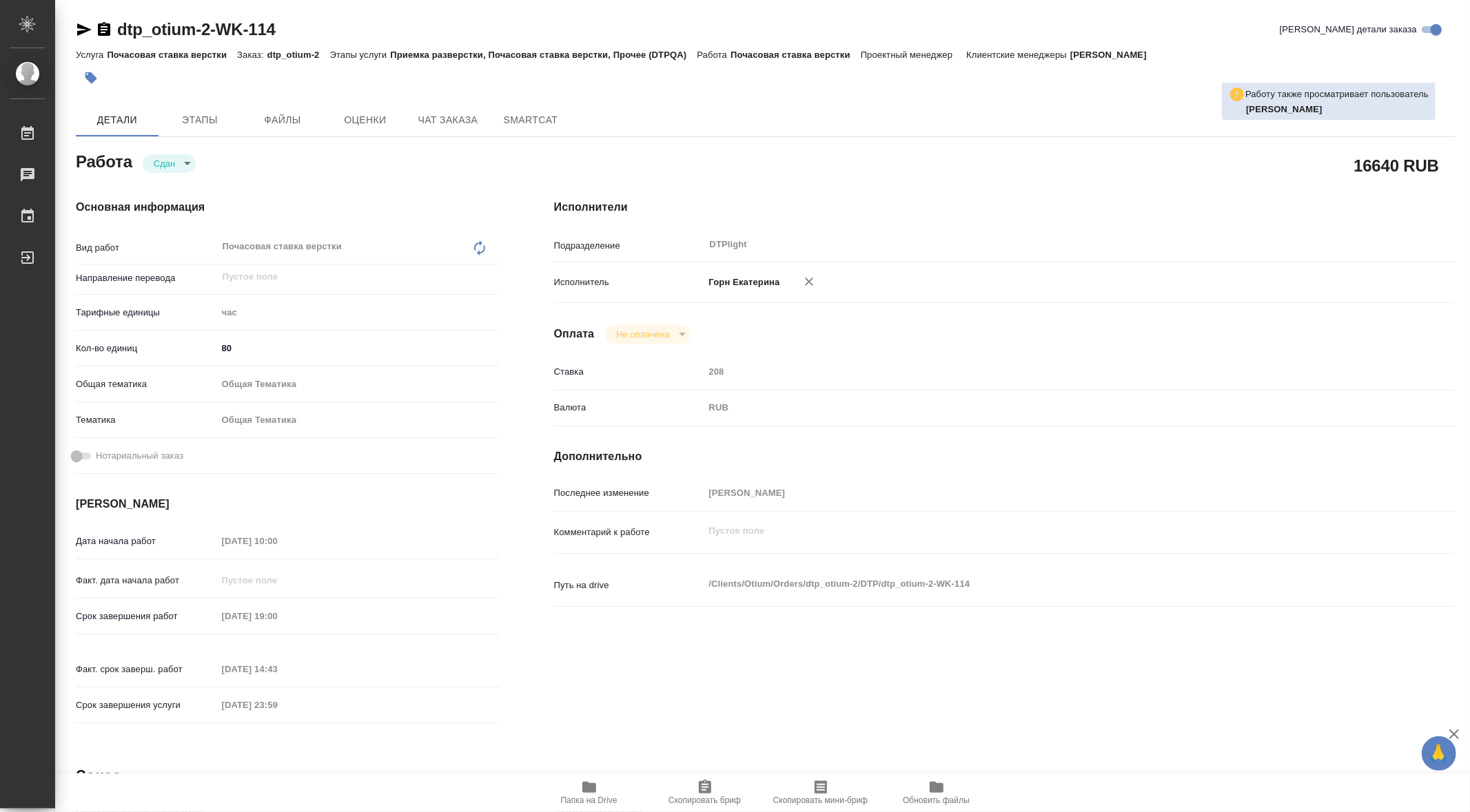
type textarea "x"
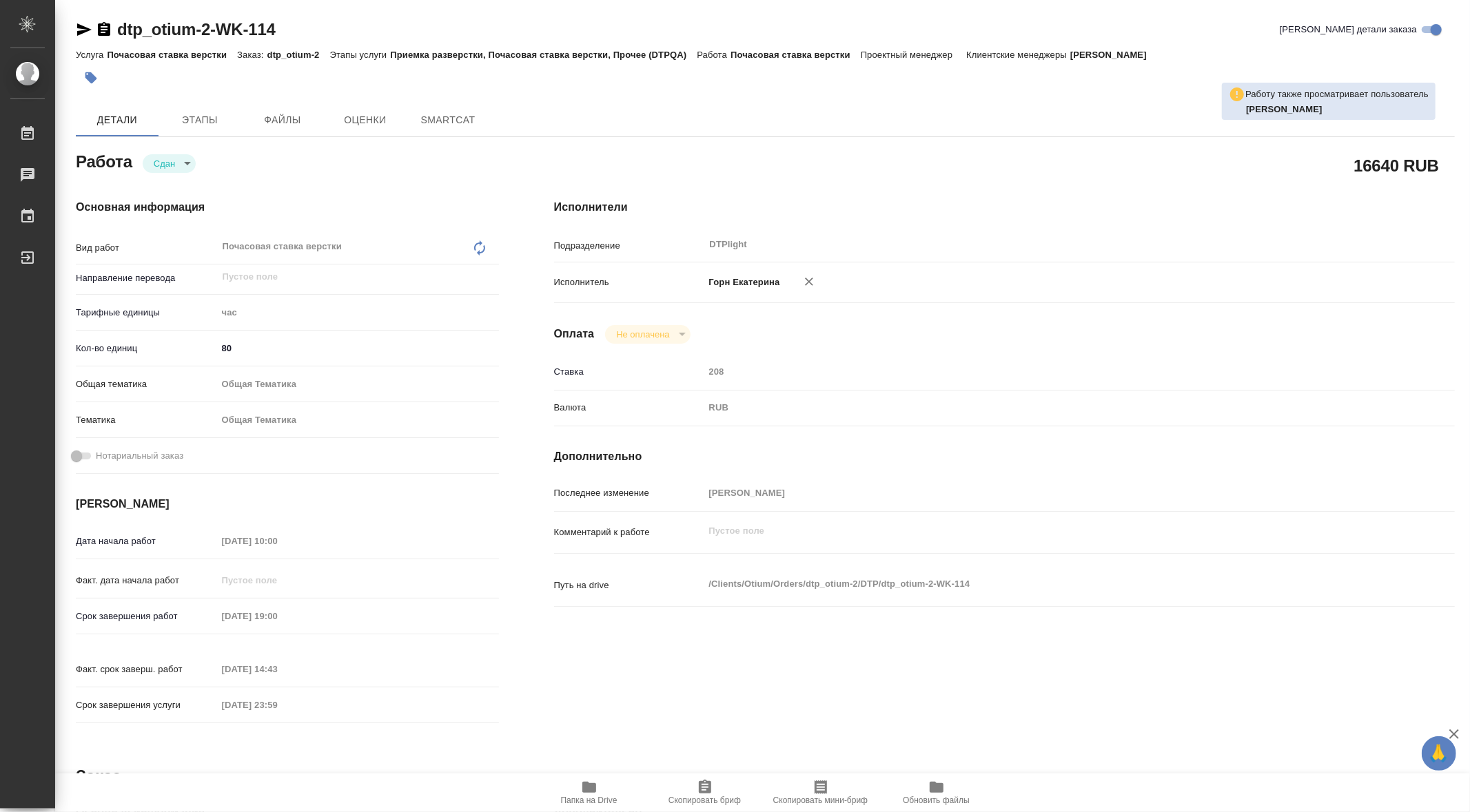
type textarea "x"
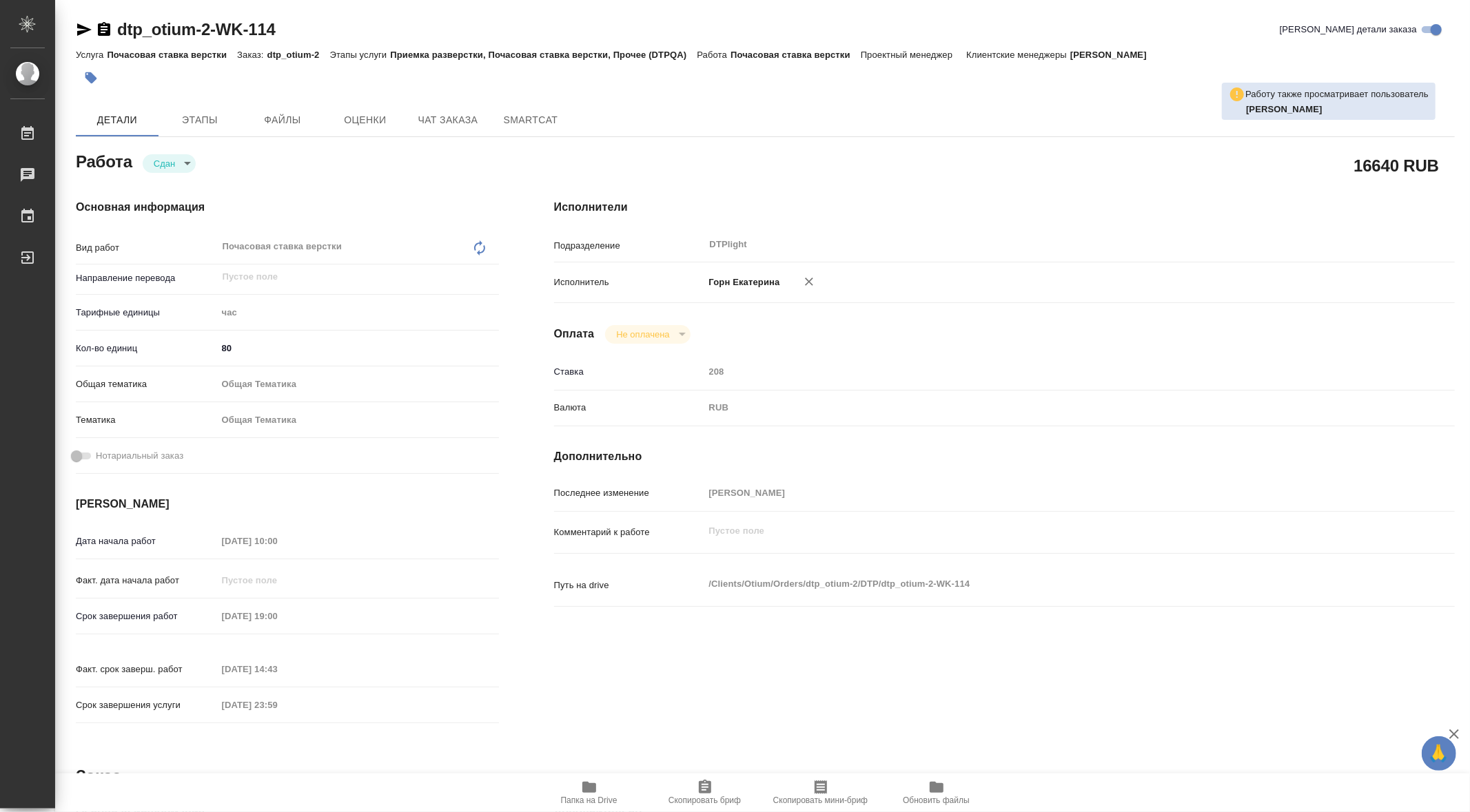
type textarea "x"
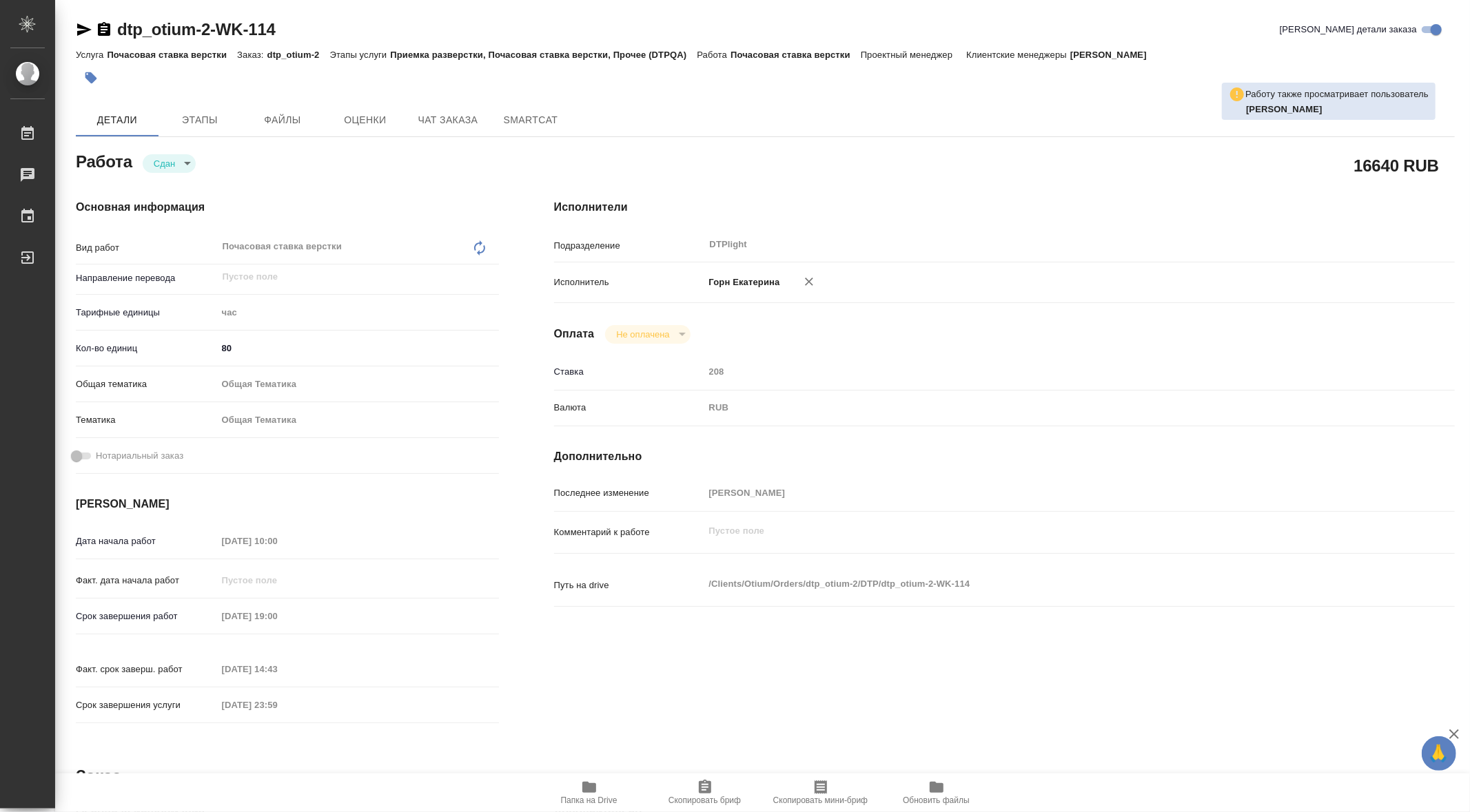
type textarea "x"
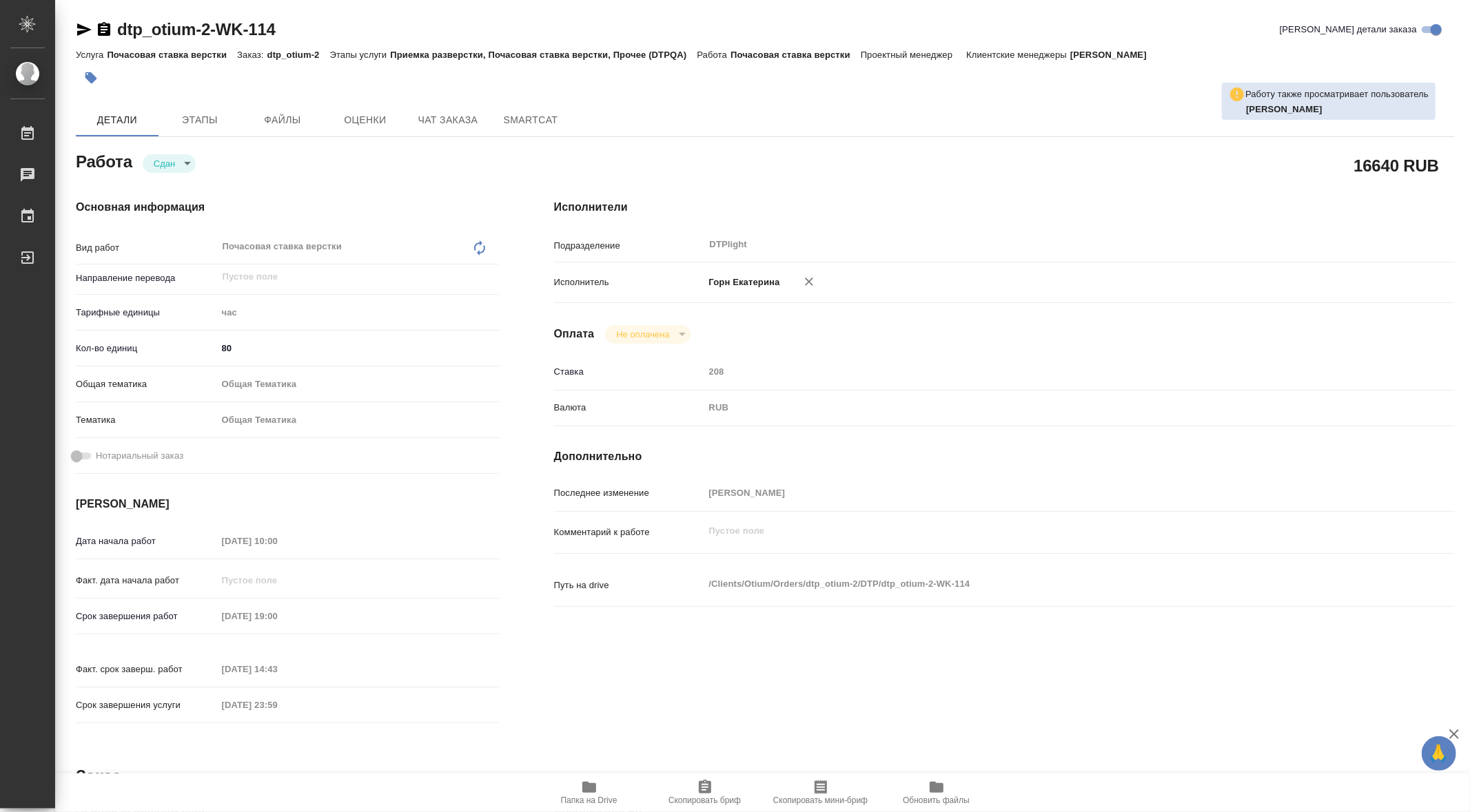
type textarea "x"
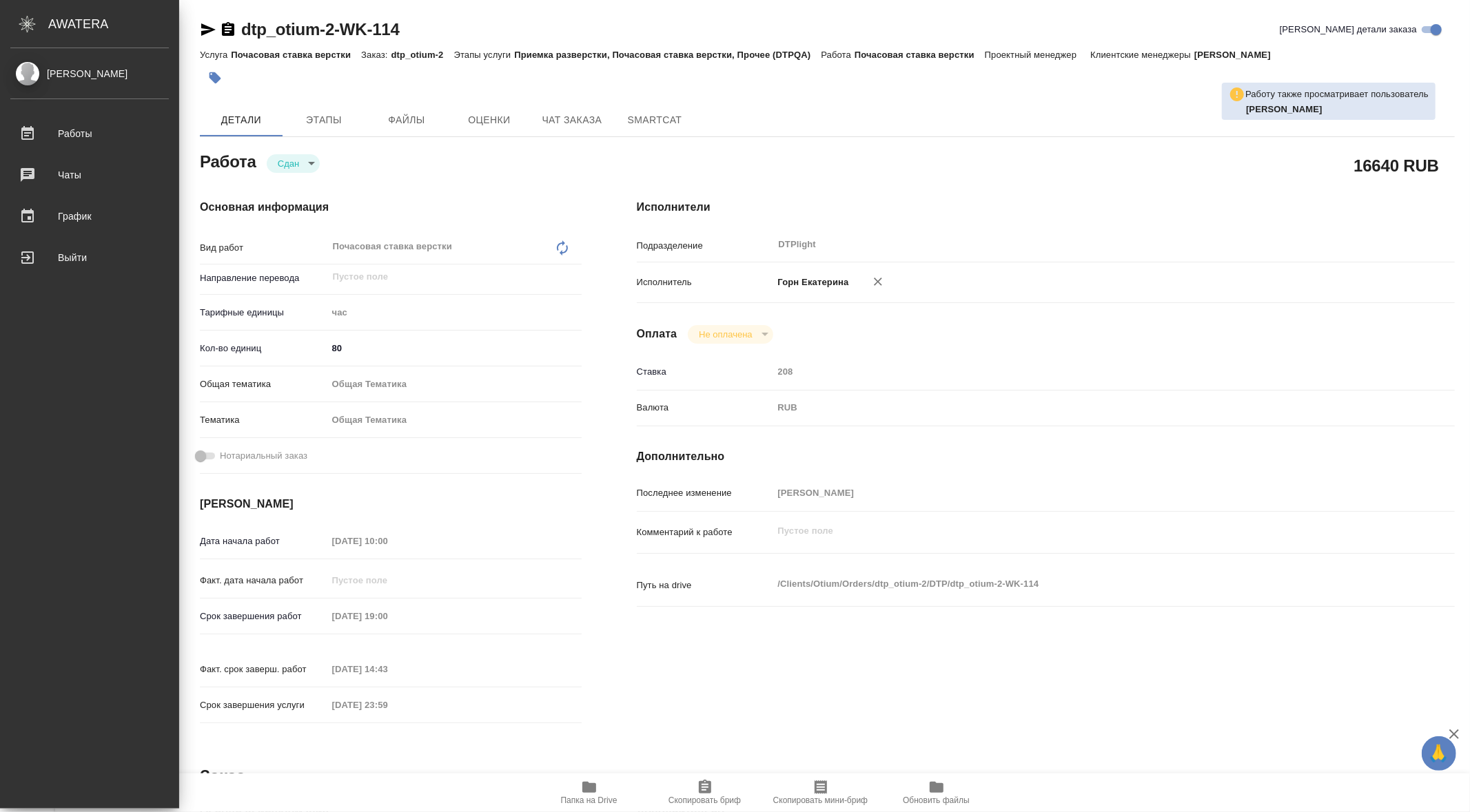
type textarea "x"
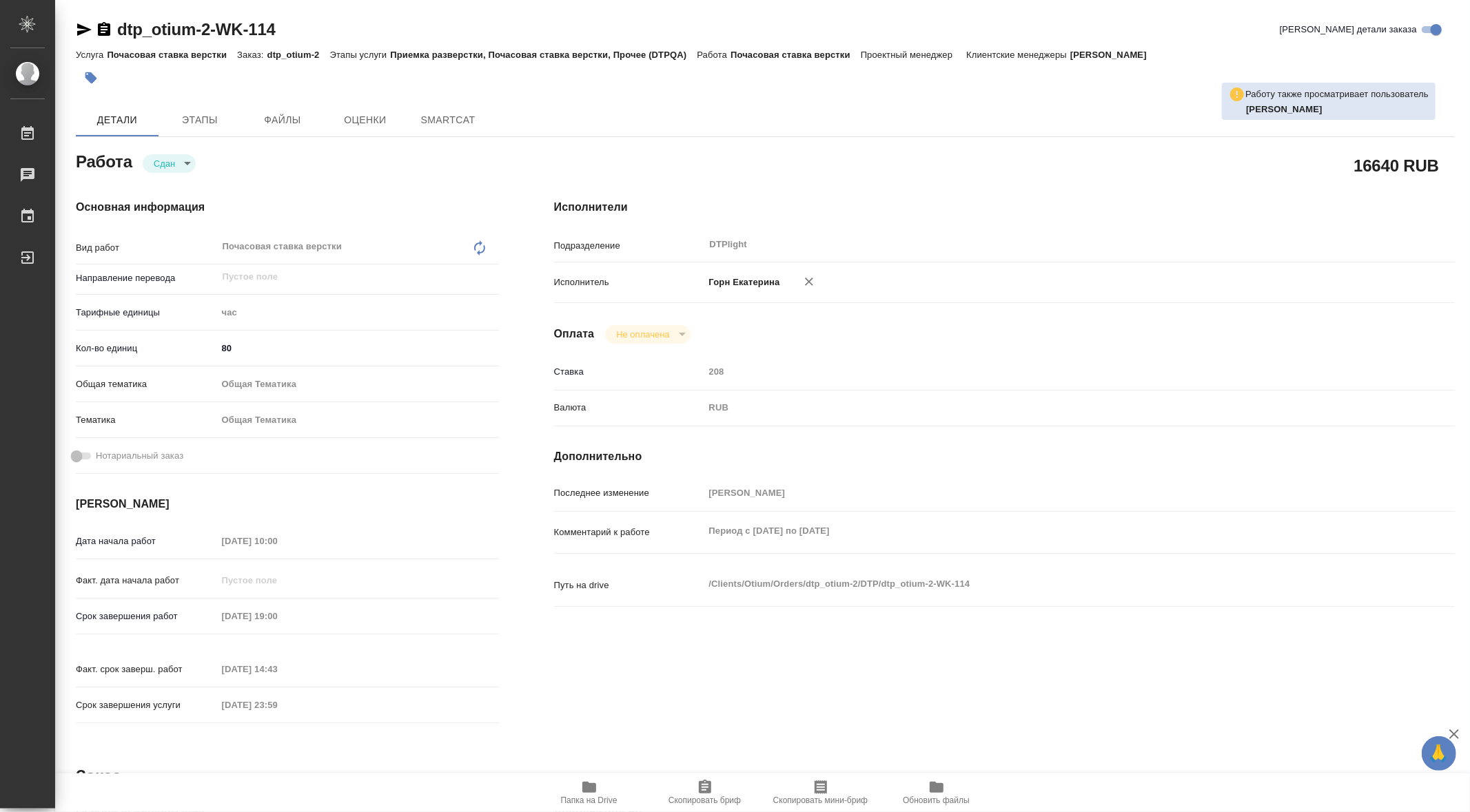
type textarea "x"
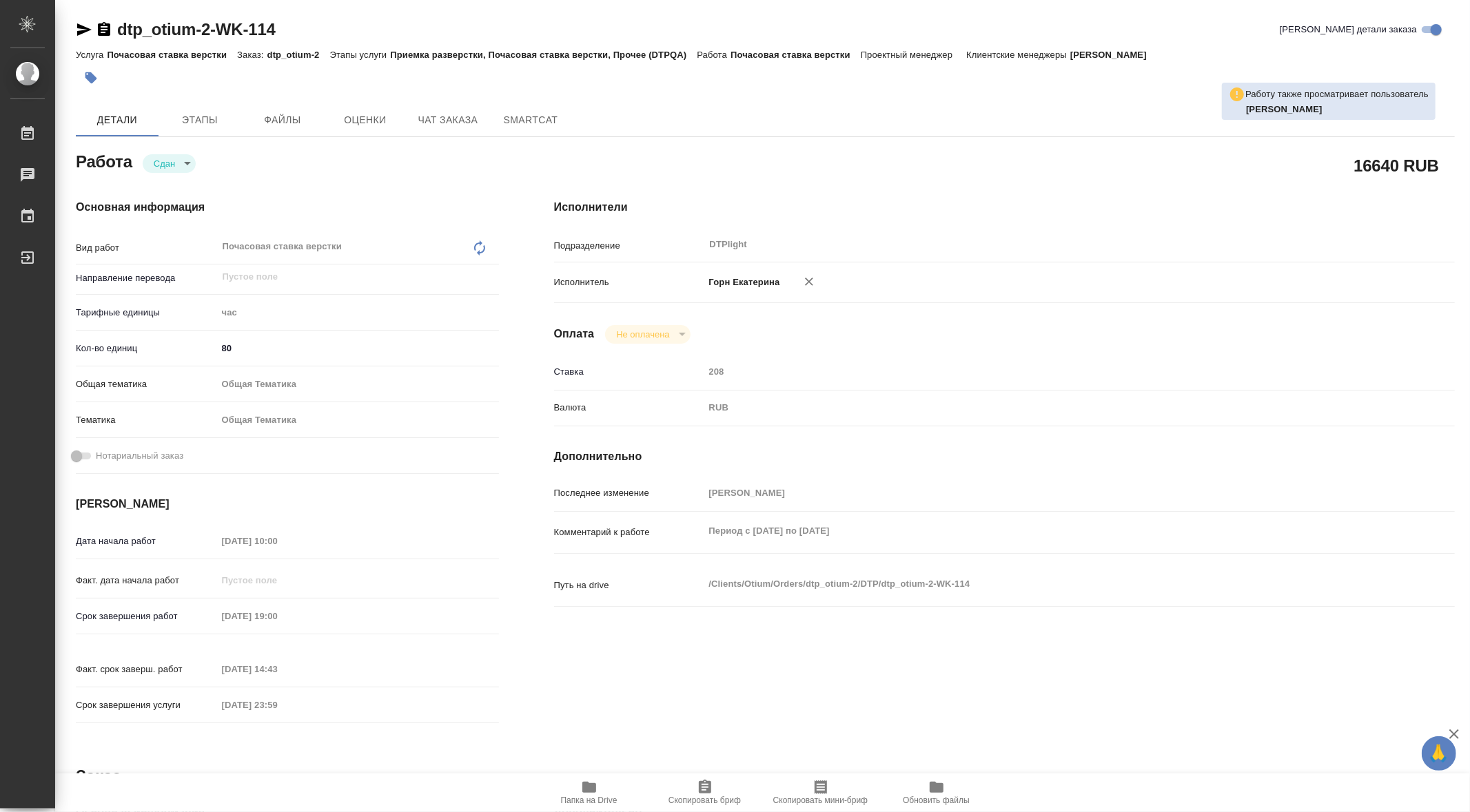
type textarea "x"
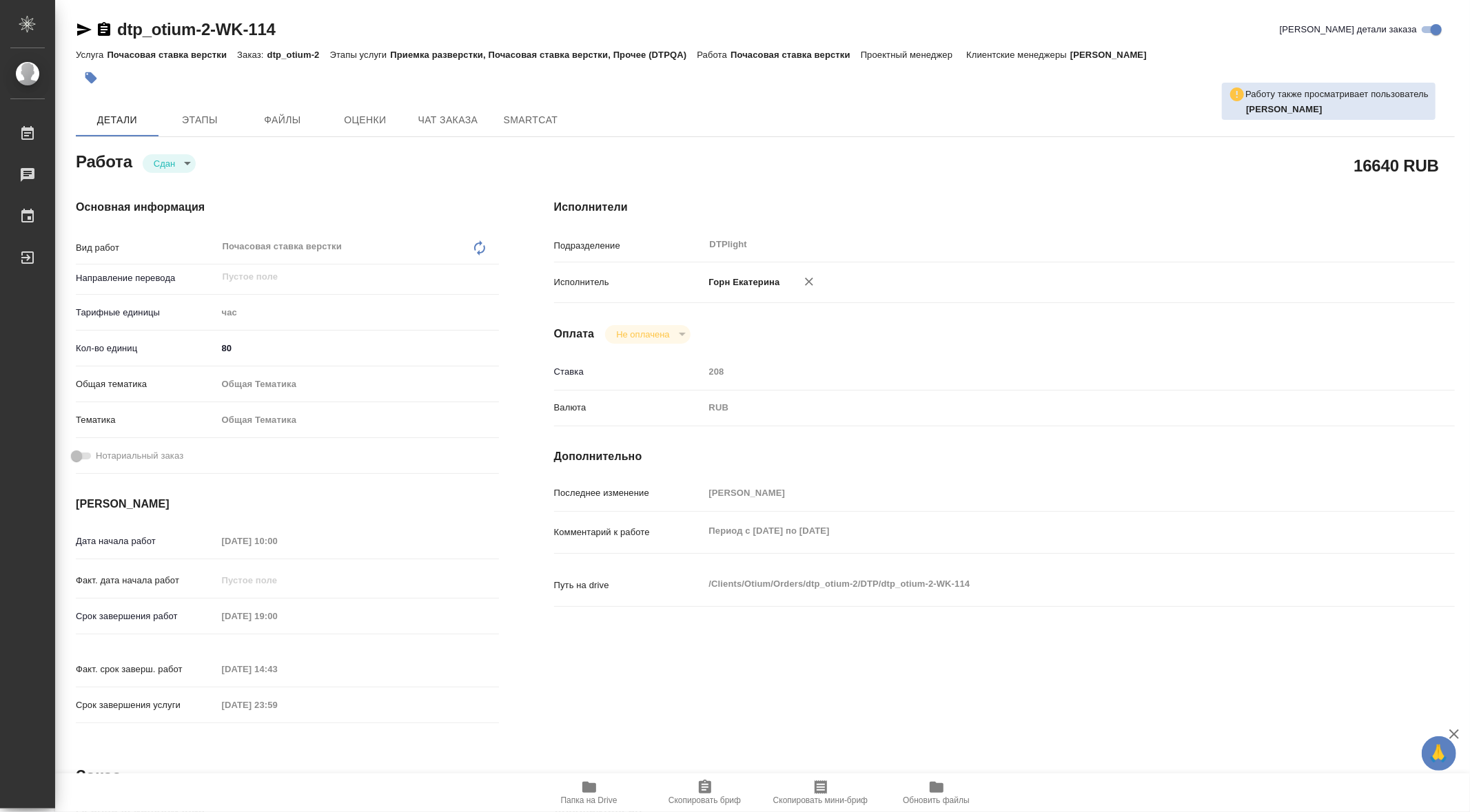
type textarea "x"
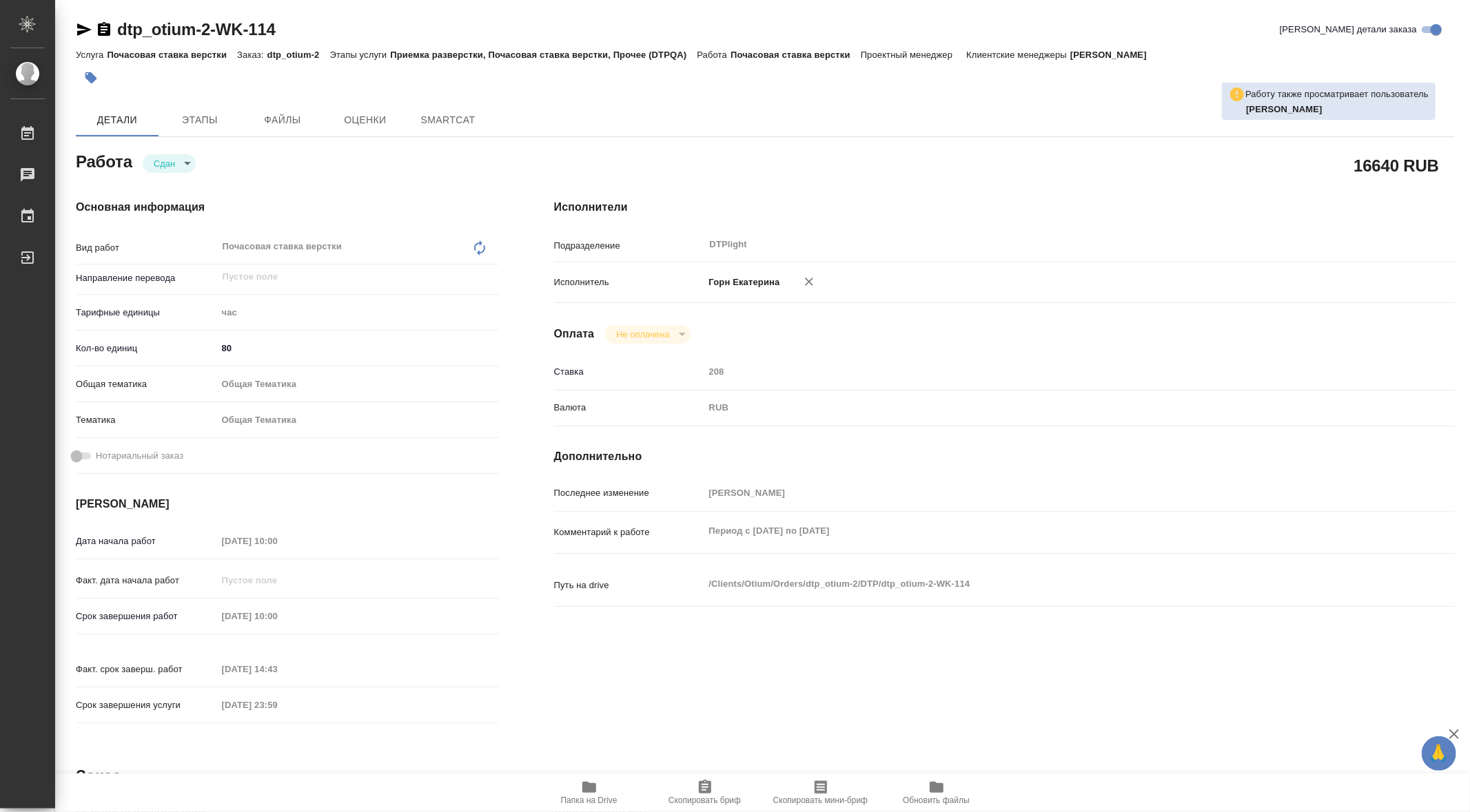
type textarea "x"
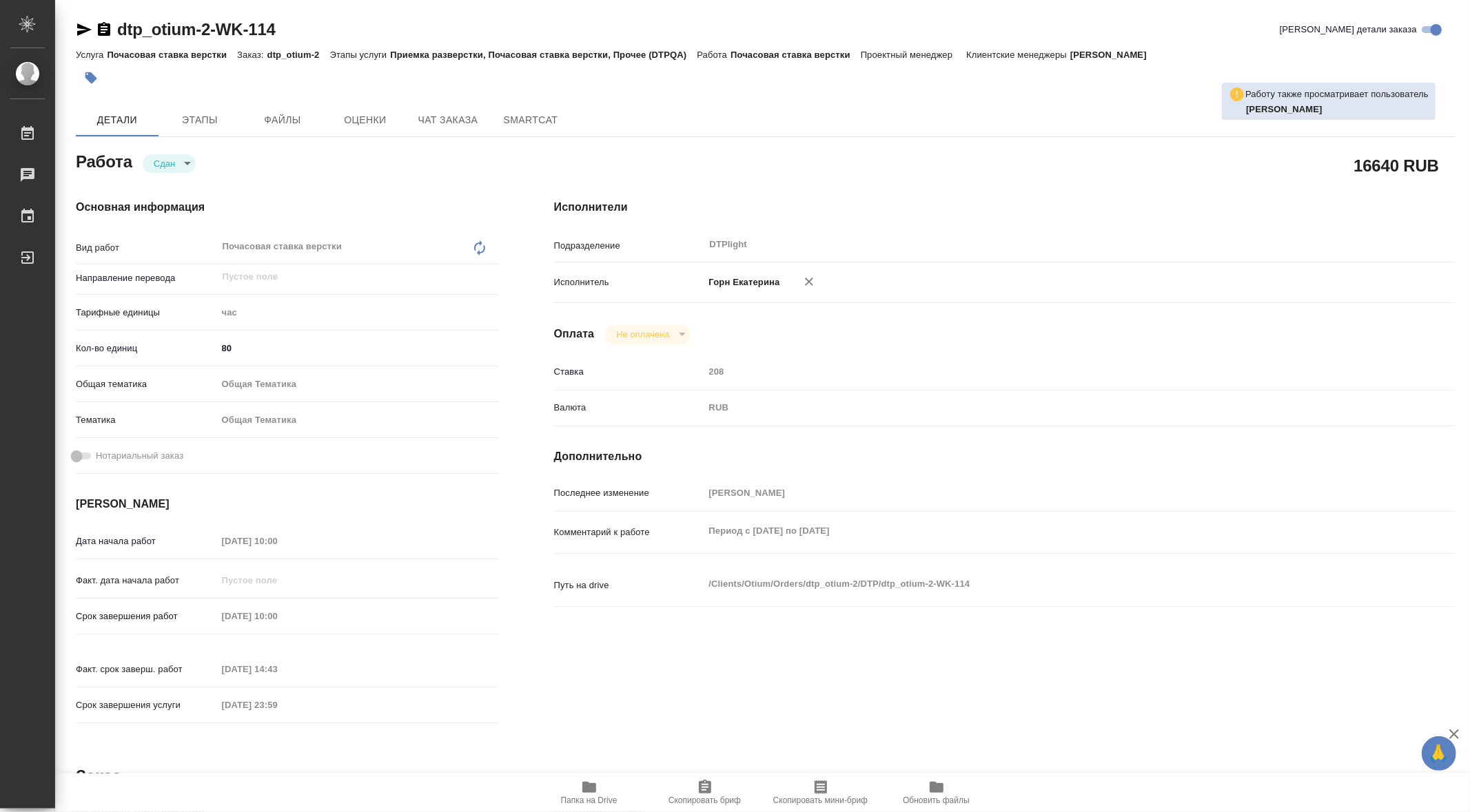
type textarea "x"
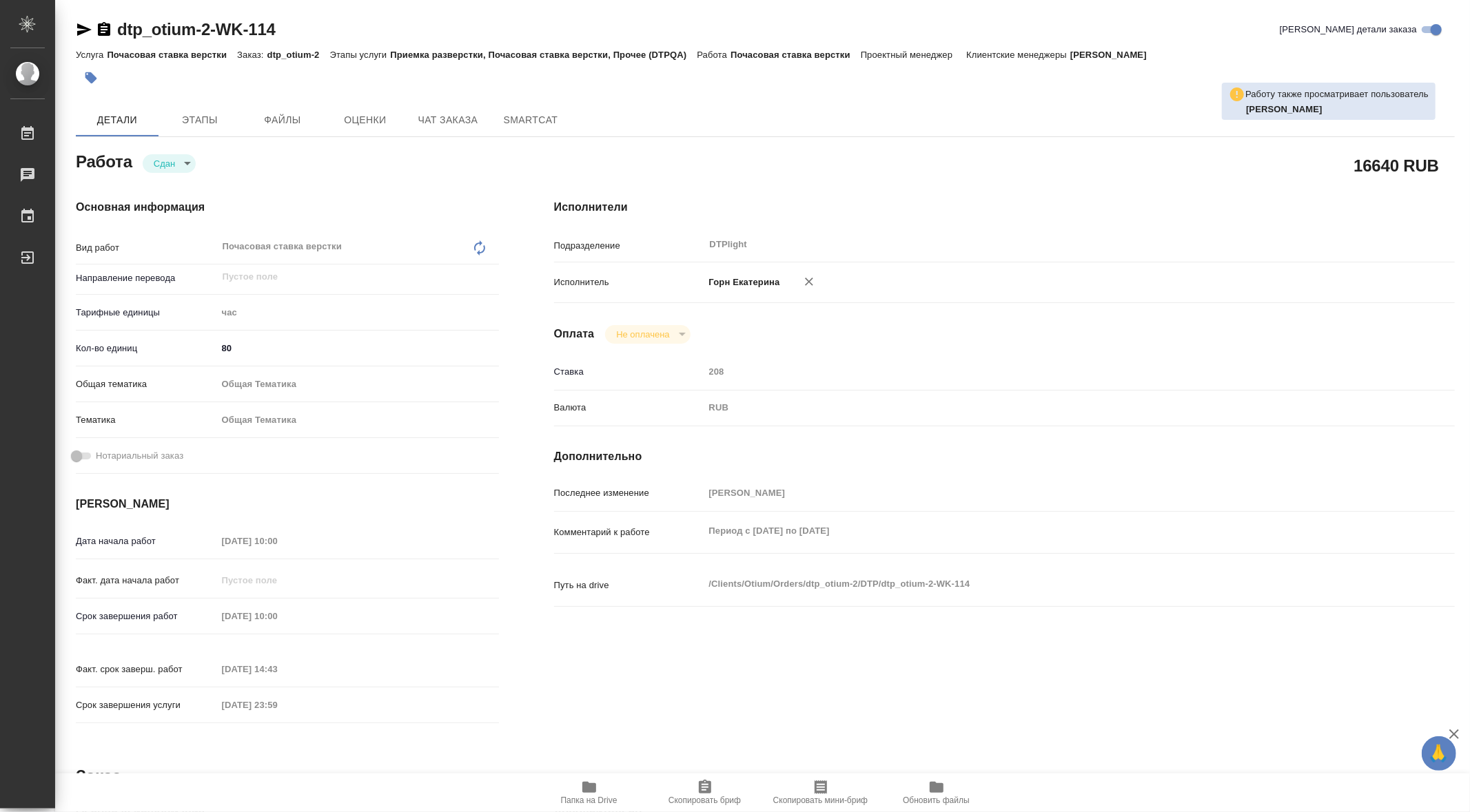
type textarea "x"
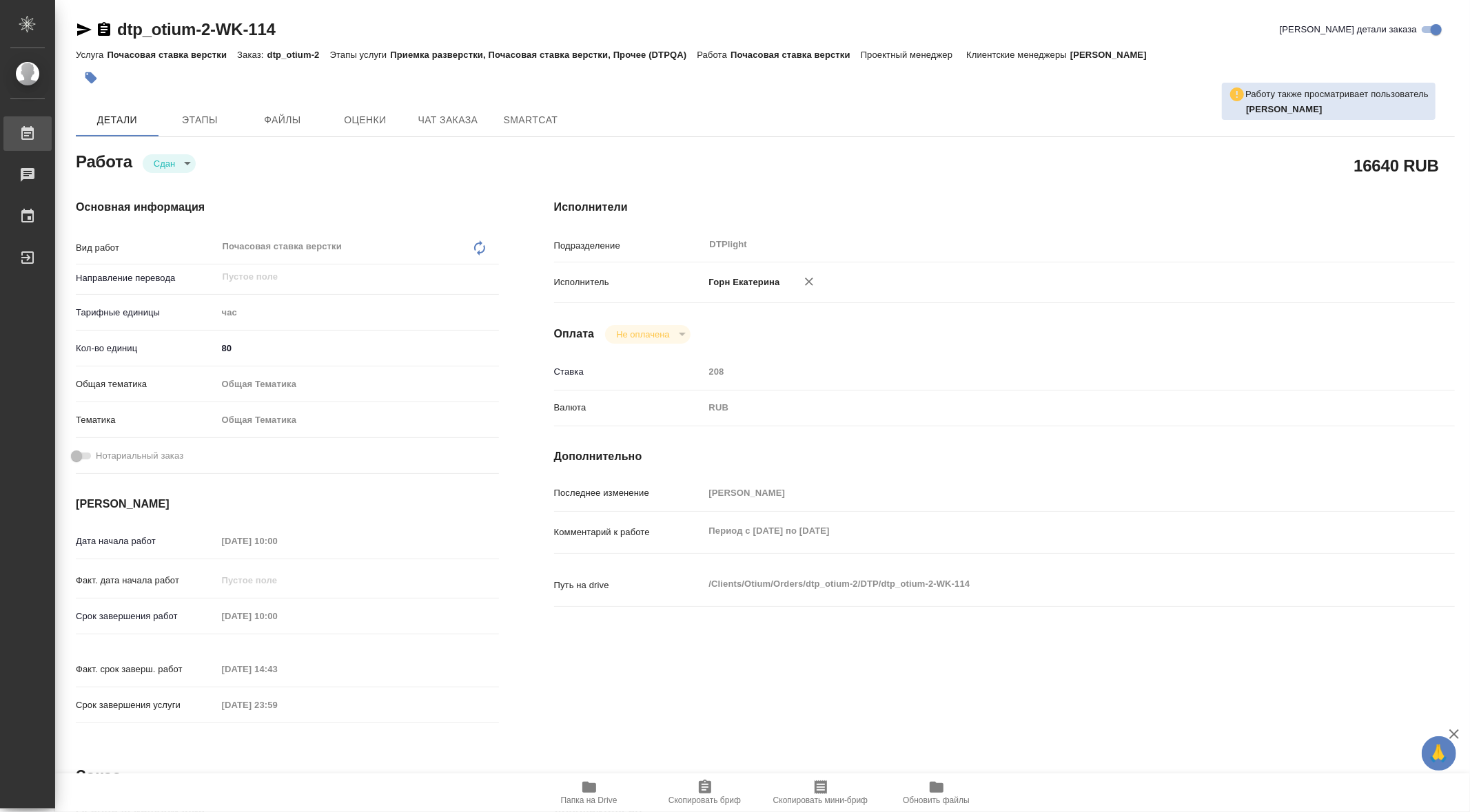
type textarea "x"
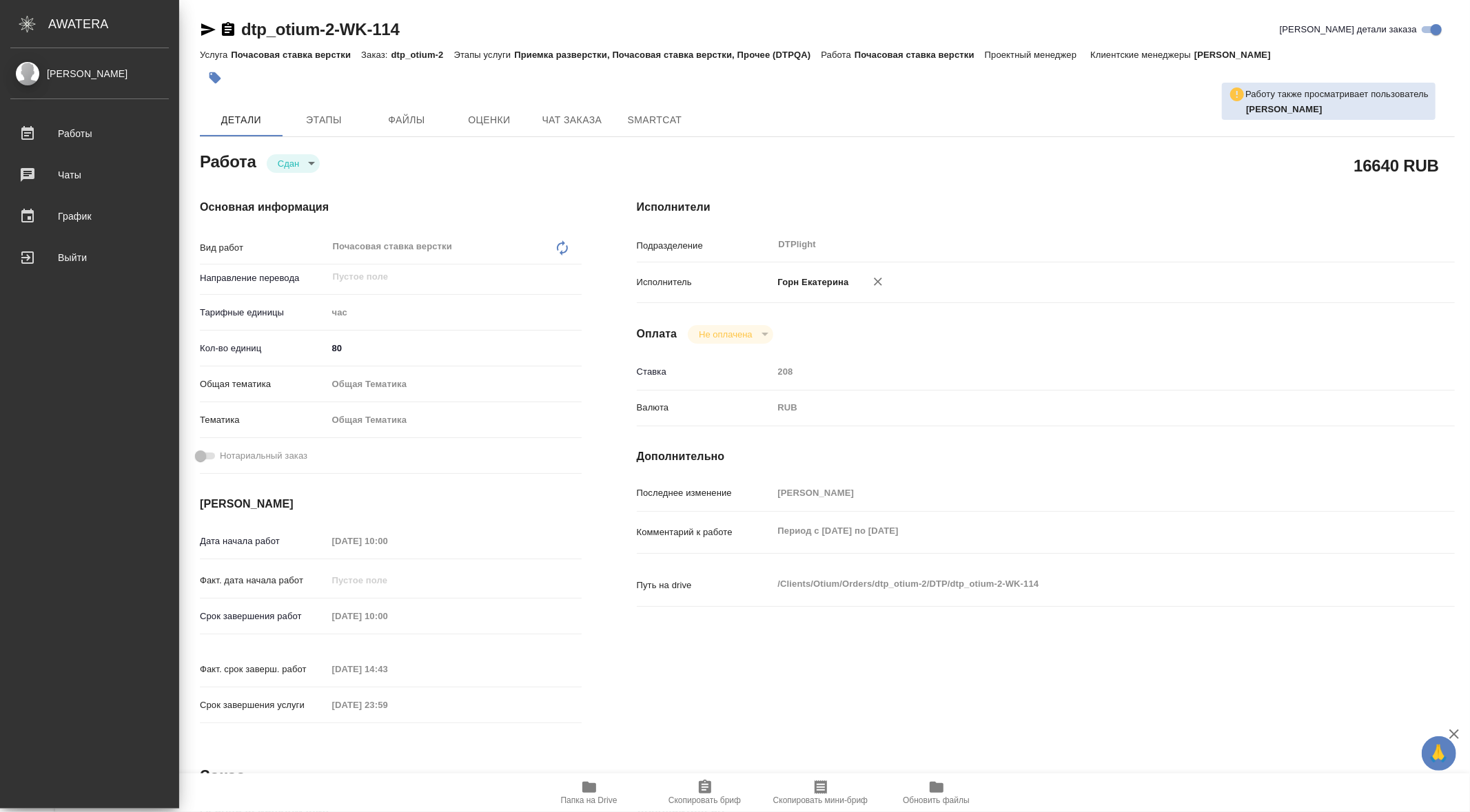
type textarea "x"
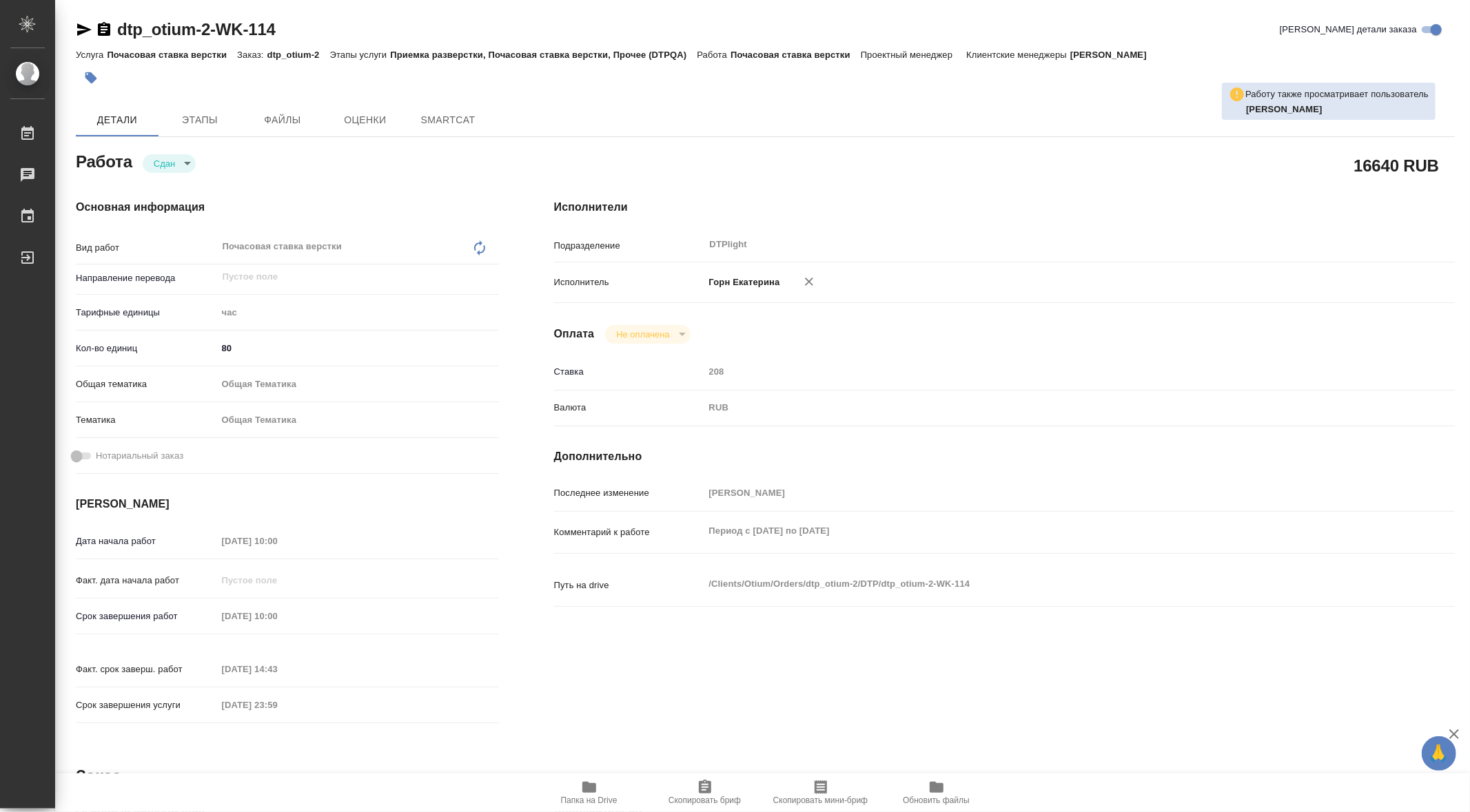
type textarea "x"
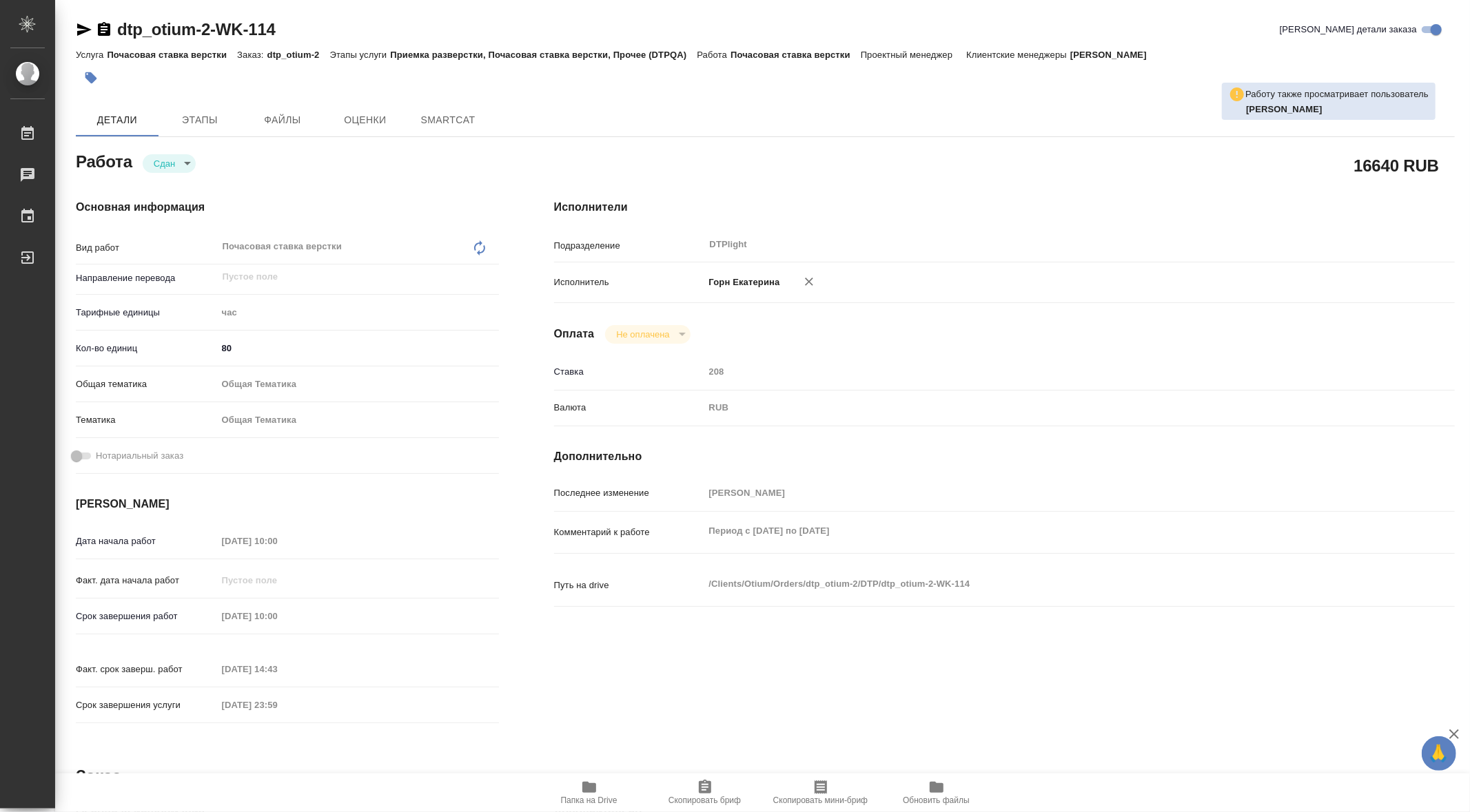
type textarea "x"
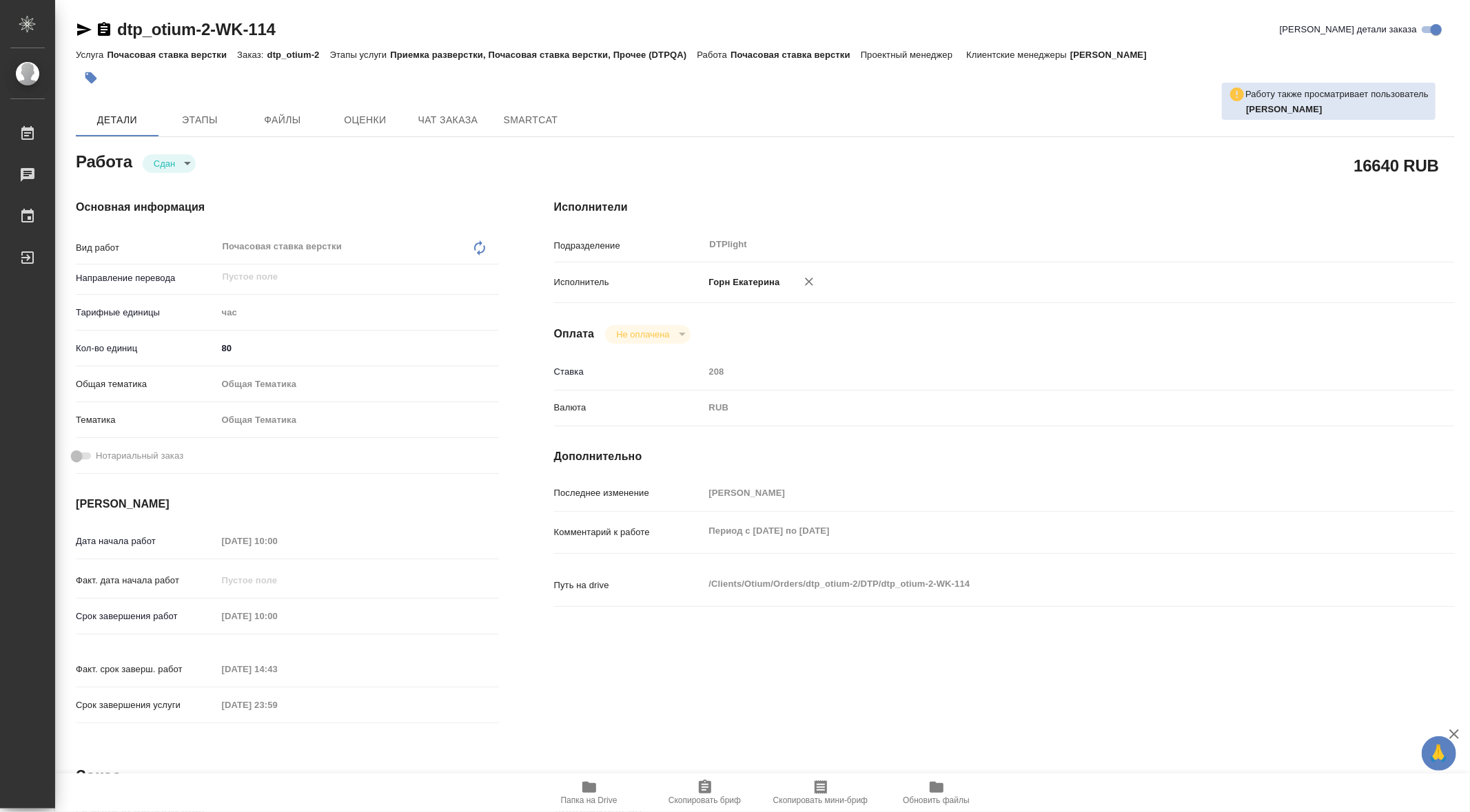
type textarea "x"
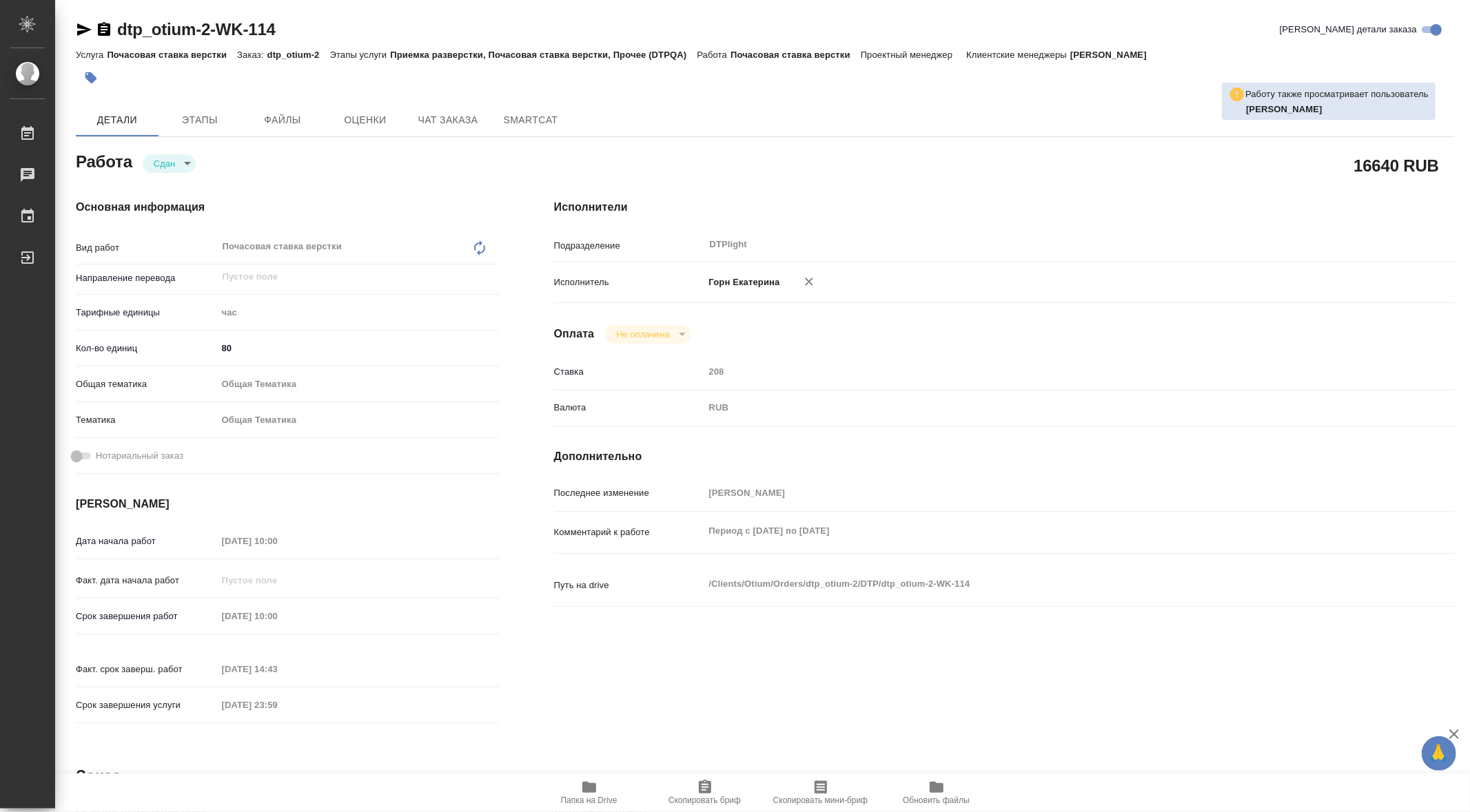
type textarea "x"
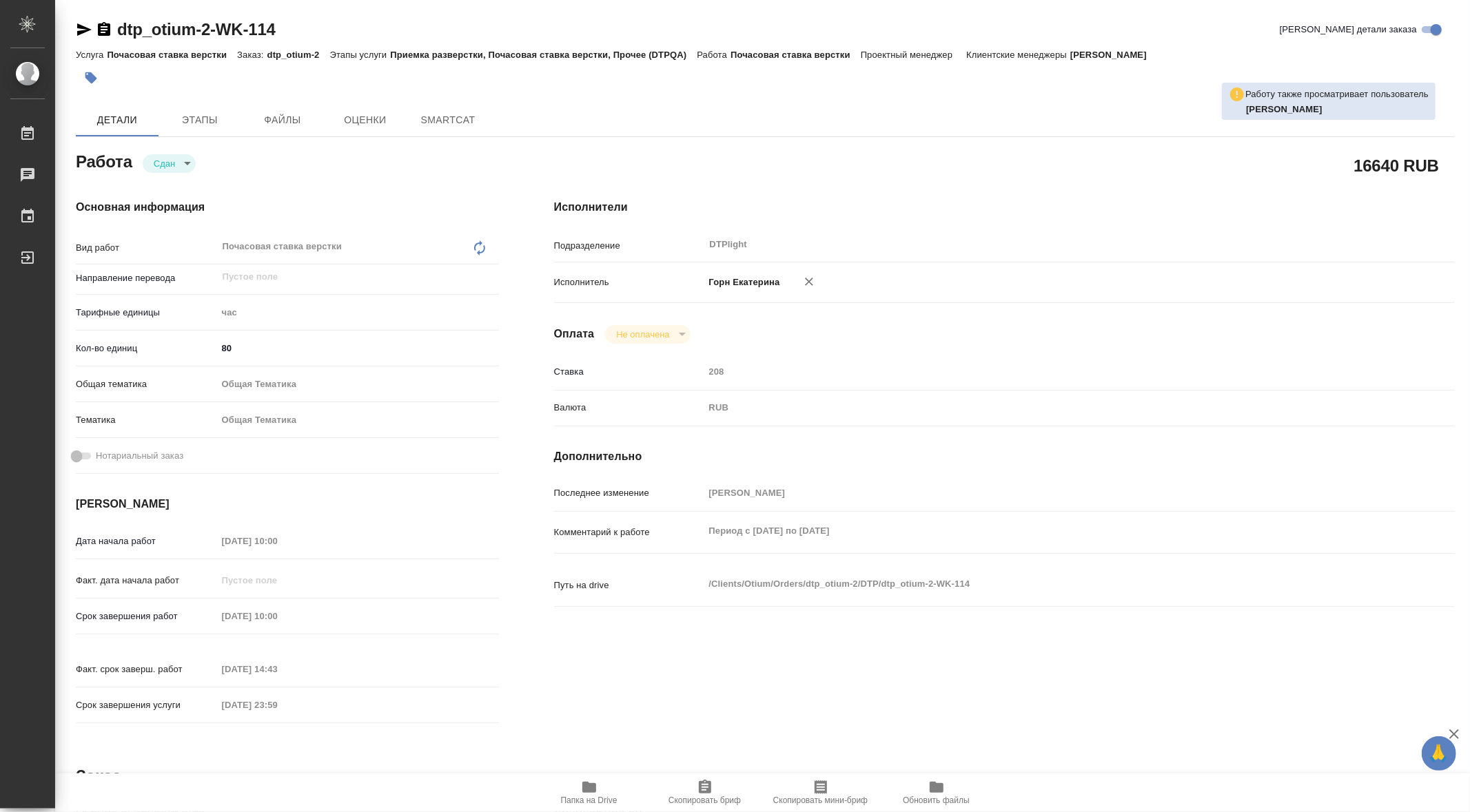
type textarea "x"
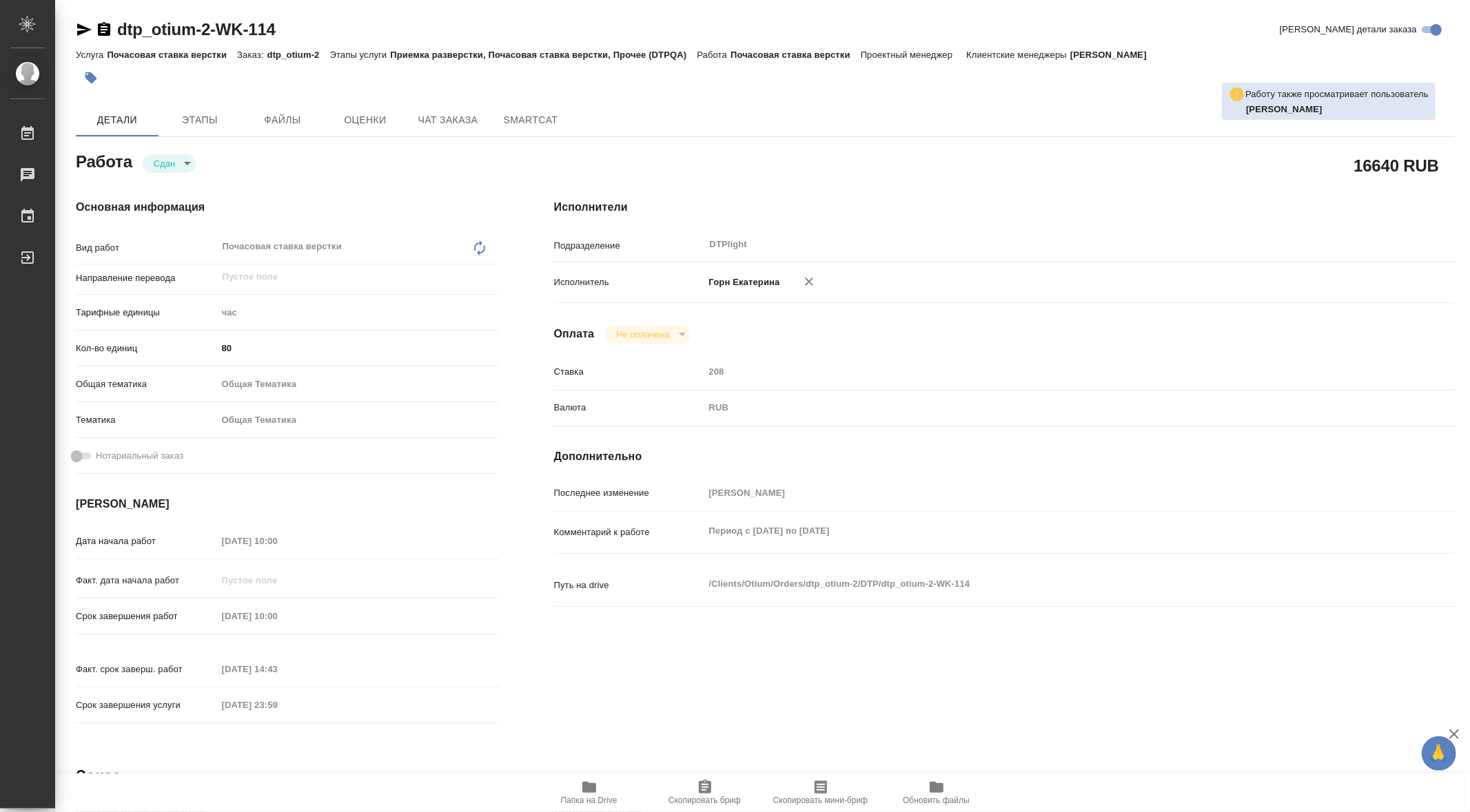
type textarea "x"
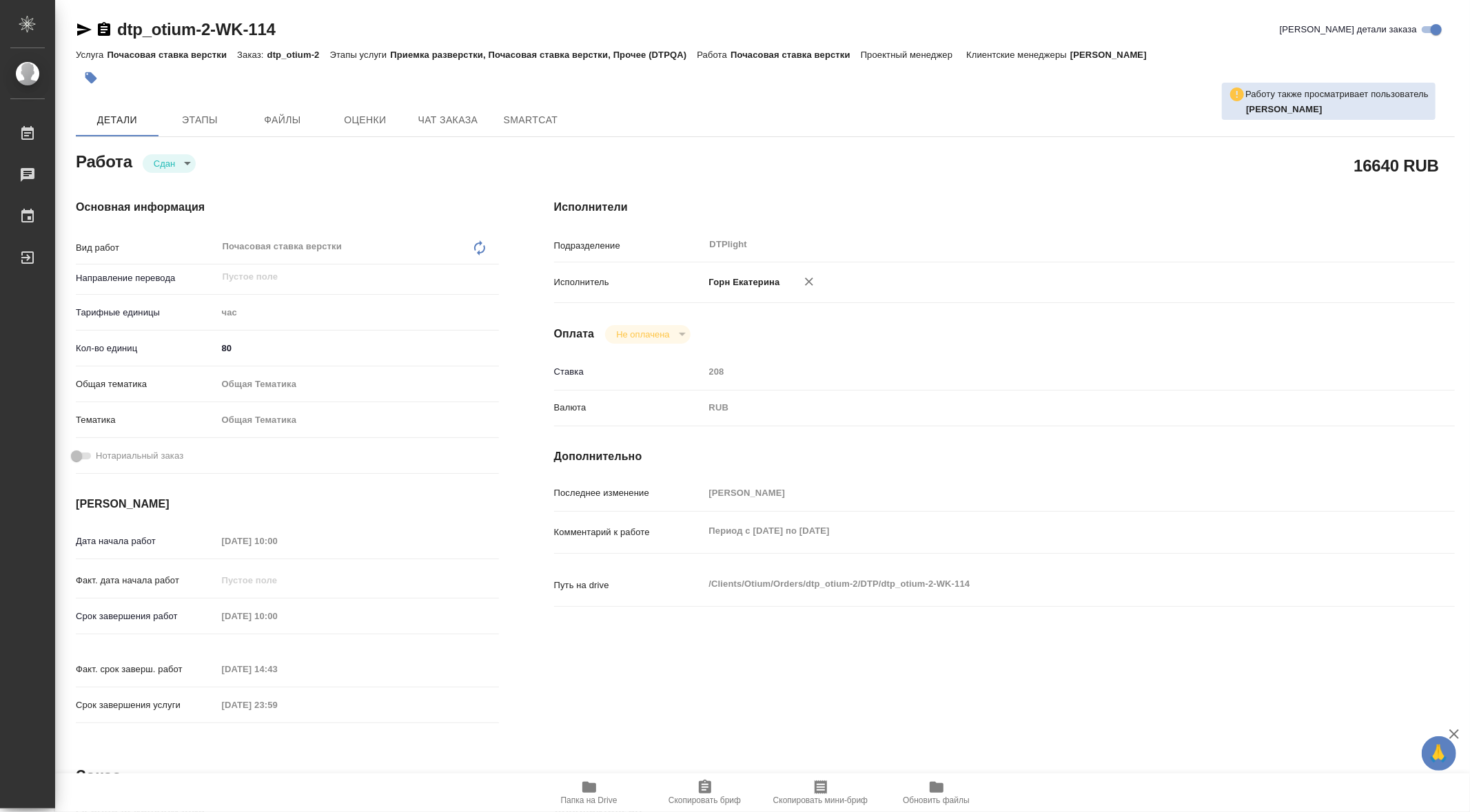
type textarea "x"
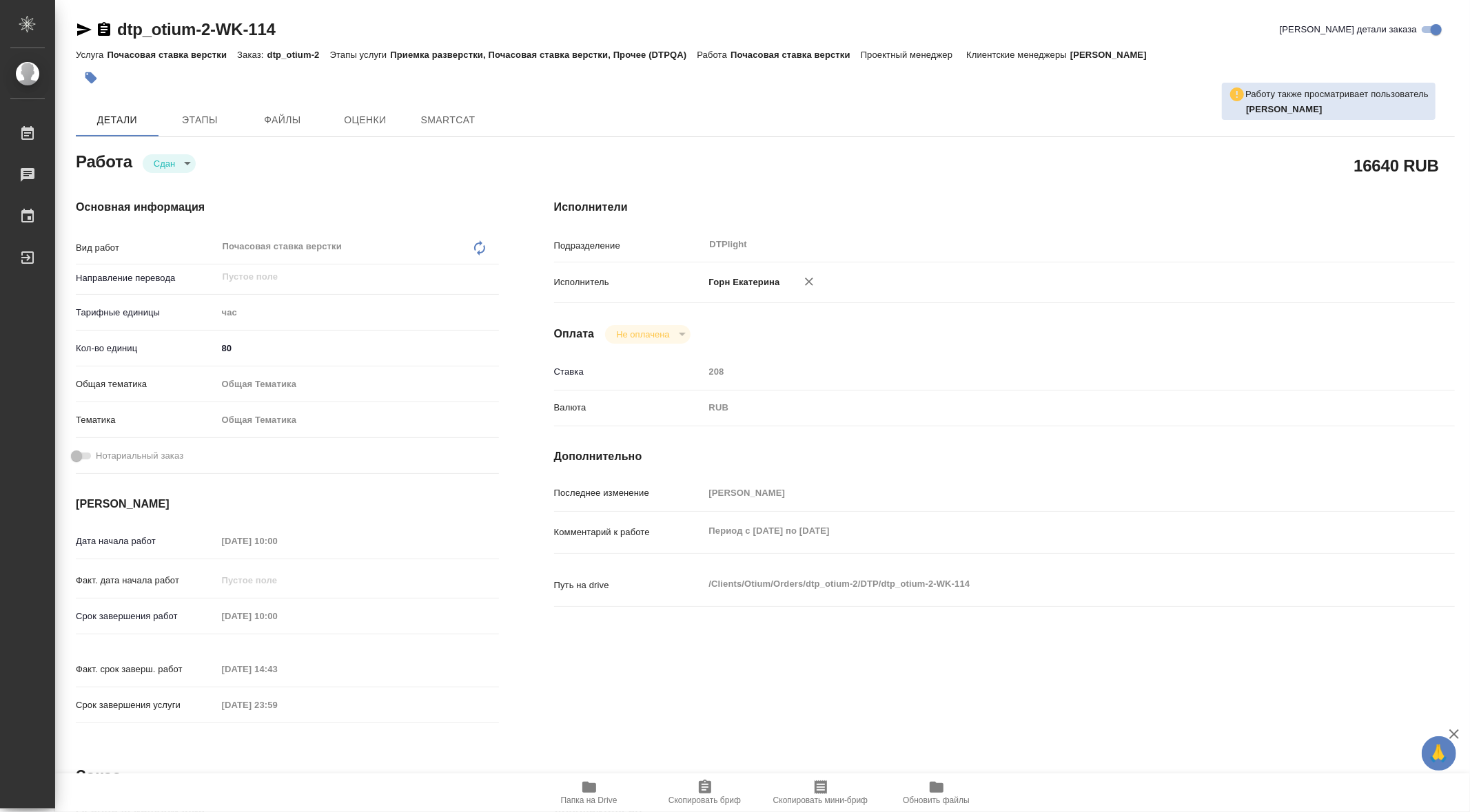
type textarea "x"
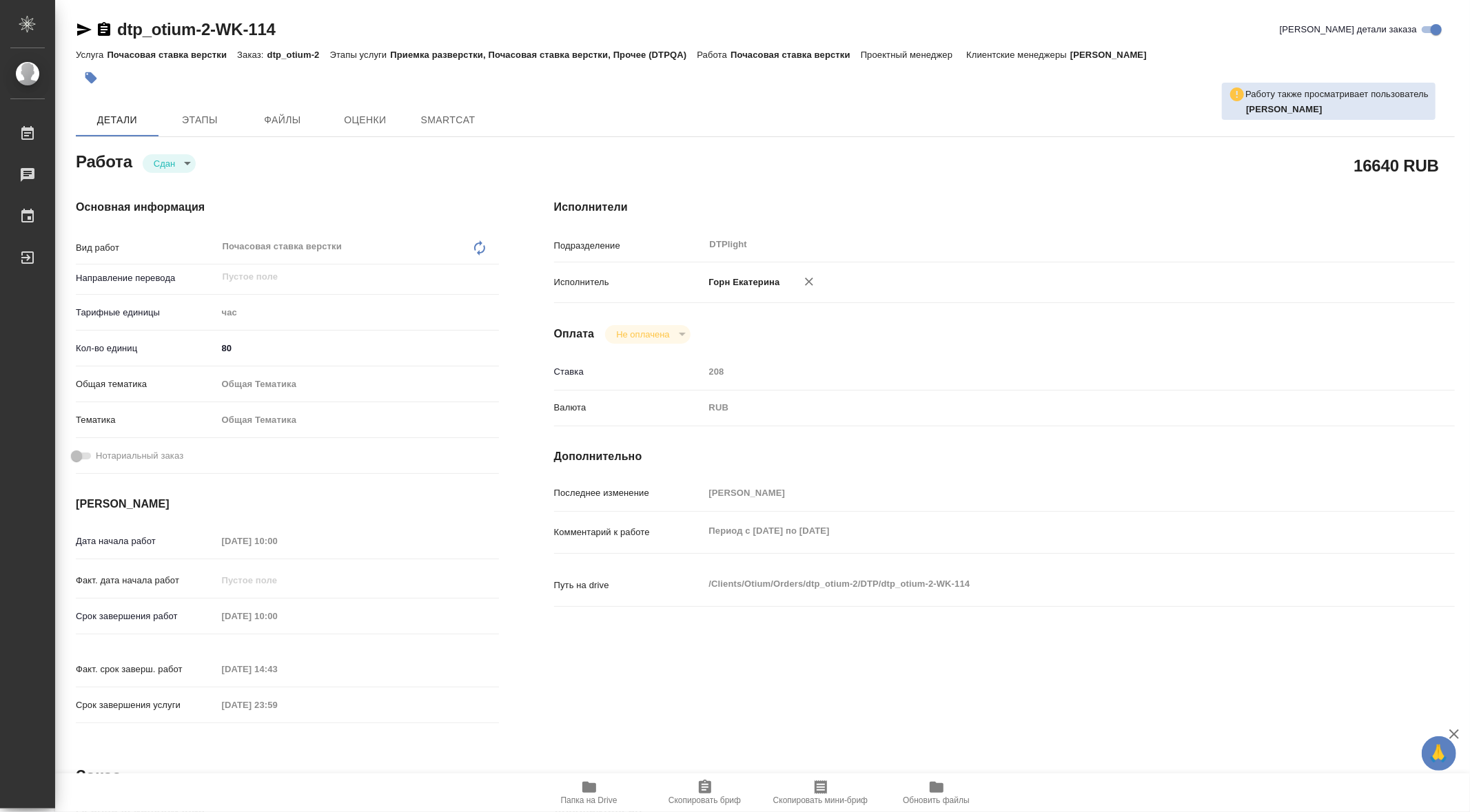
type textarea "x"
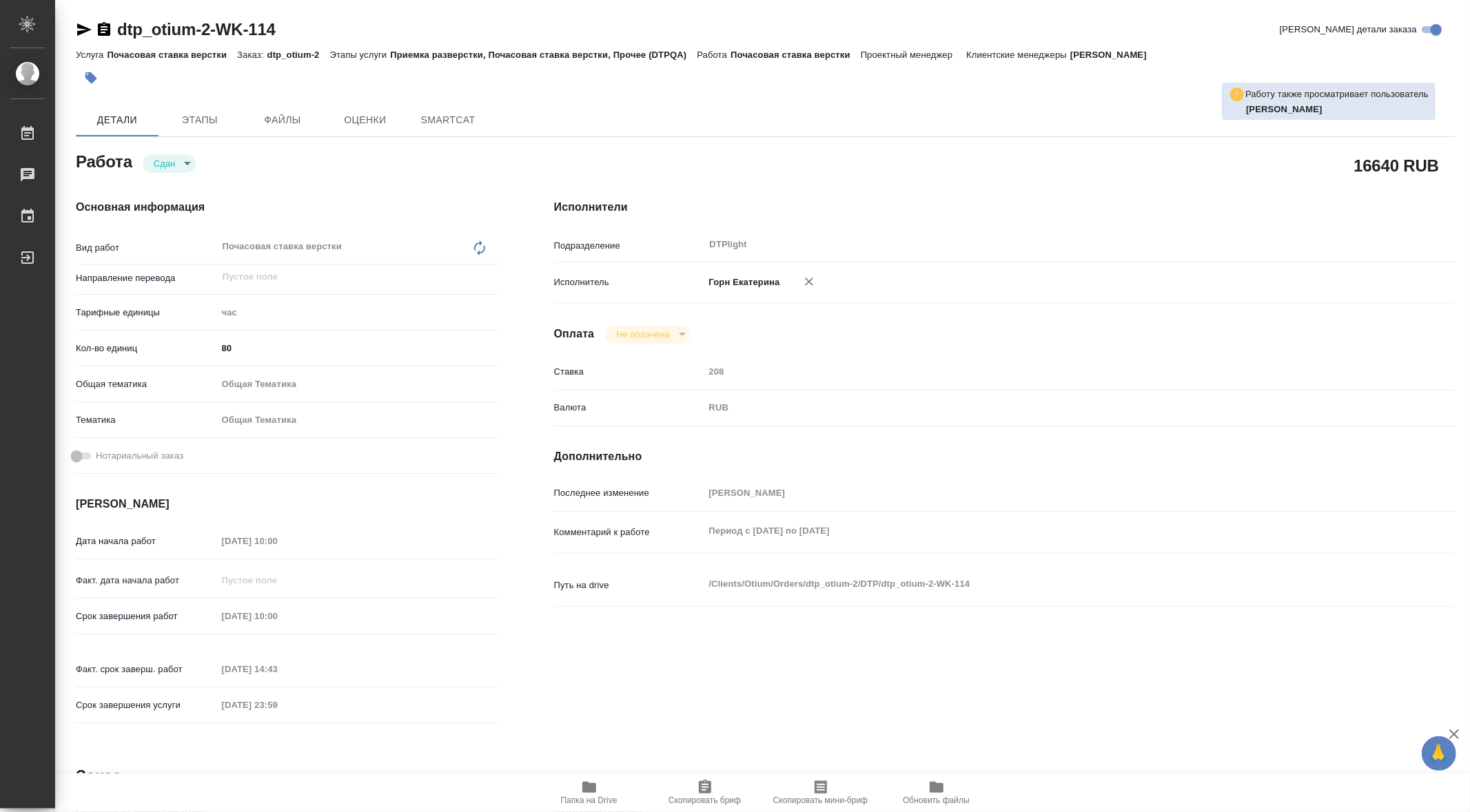
type textarea "x"
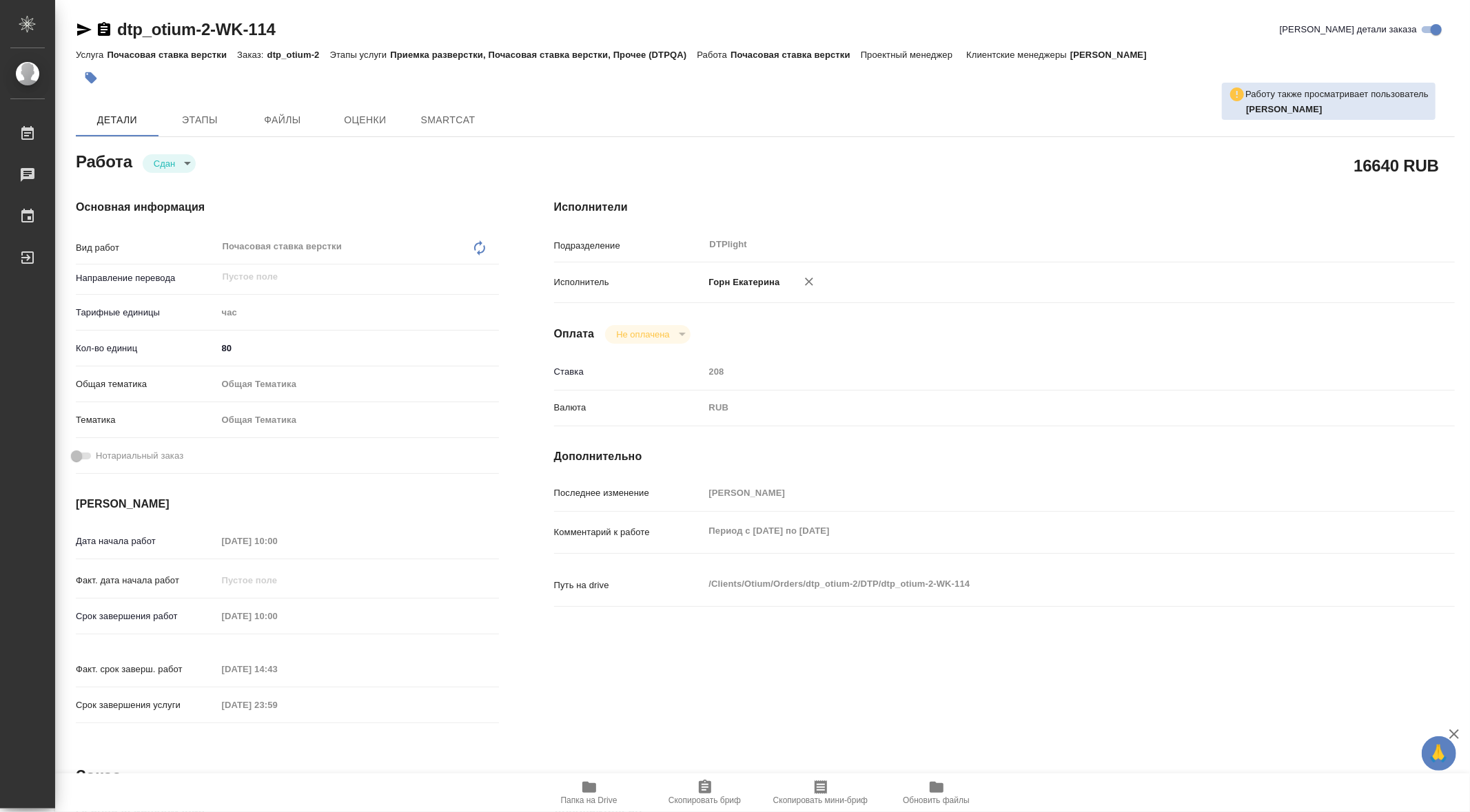
type textarea "x"
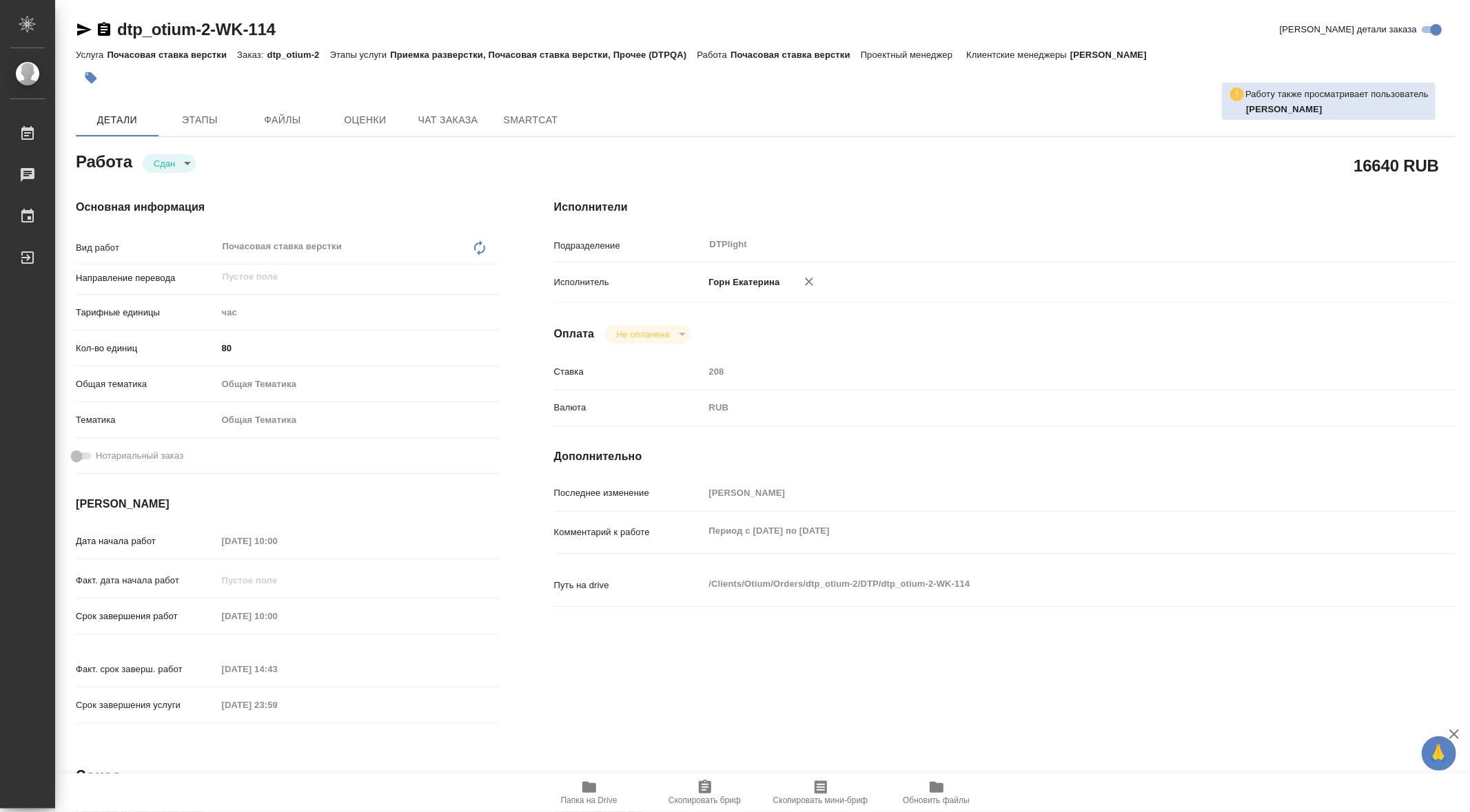
type textarea "x"
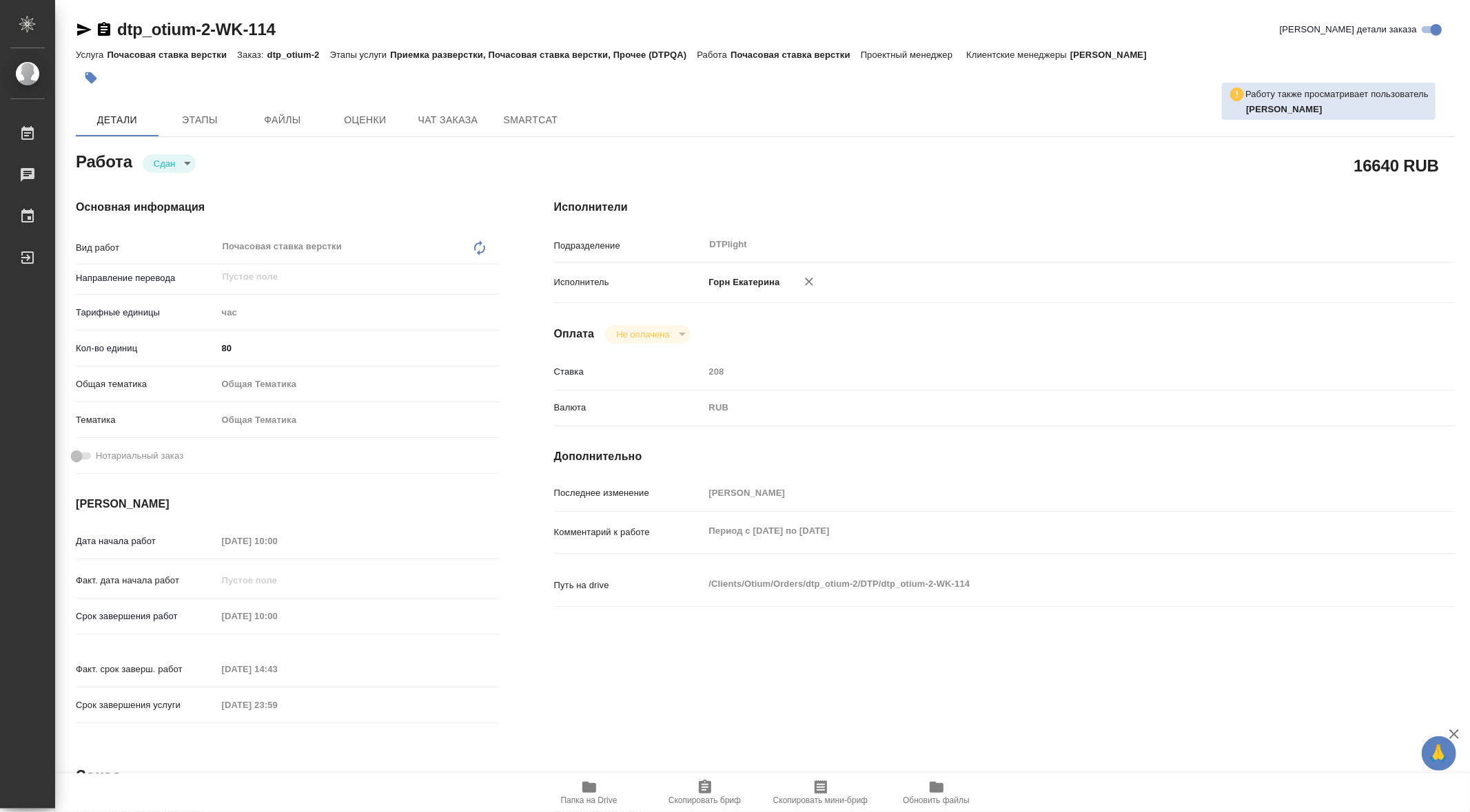
type textarea "x"
